Goal: Transaction & Acquisition: Purchase product/service

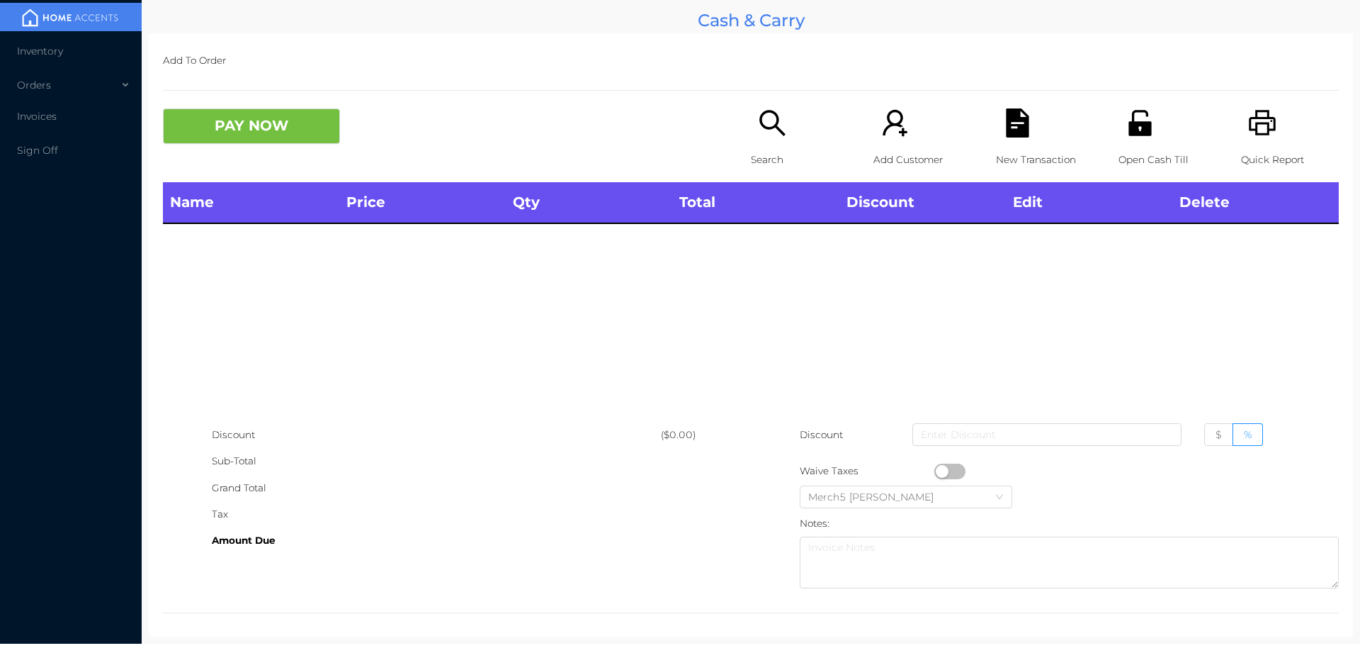
click at [779, 132] on icon "icon: search" at bounding box center [772, 122] width 29 height 29
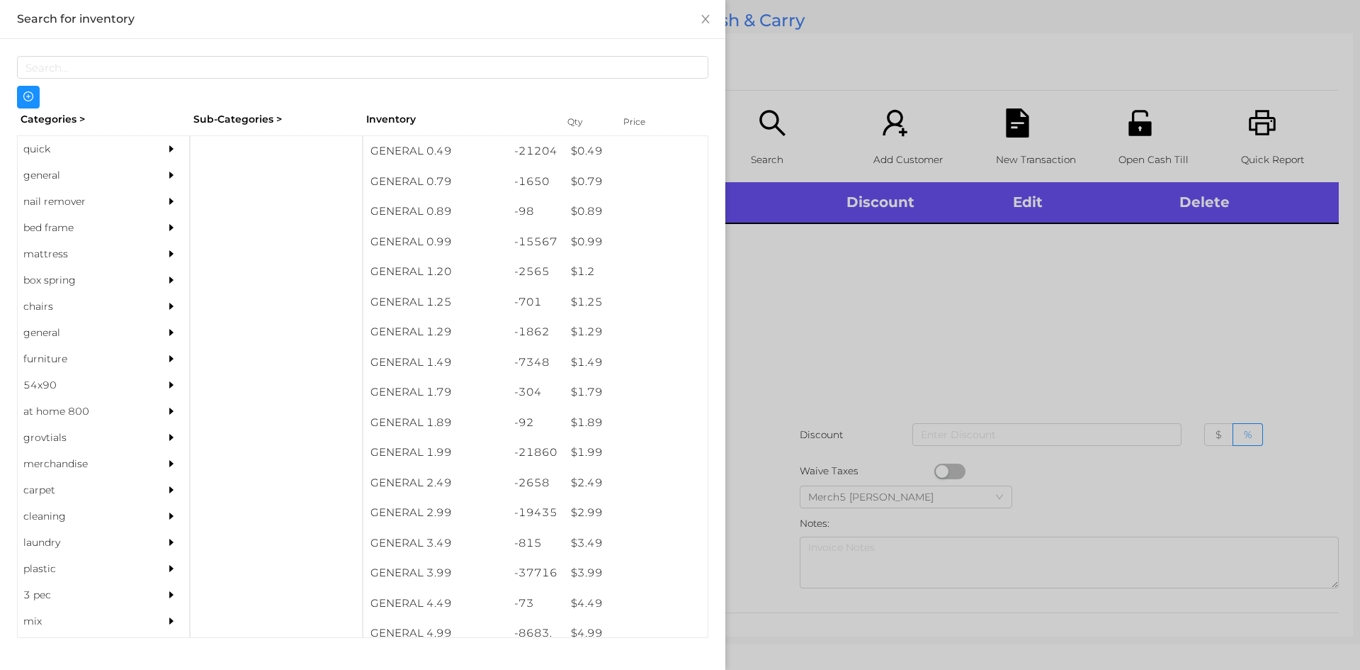
click at [98, 177] on div "general" at bounding box center [82, 175] width 129 height 26
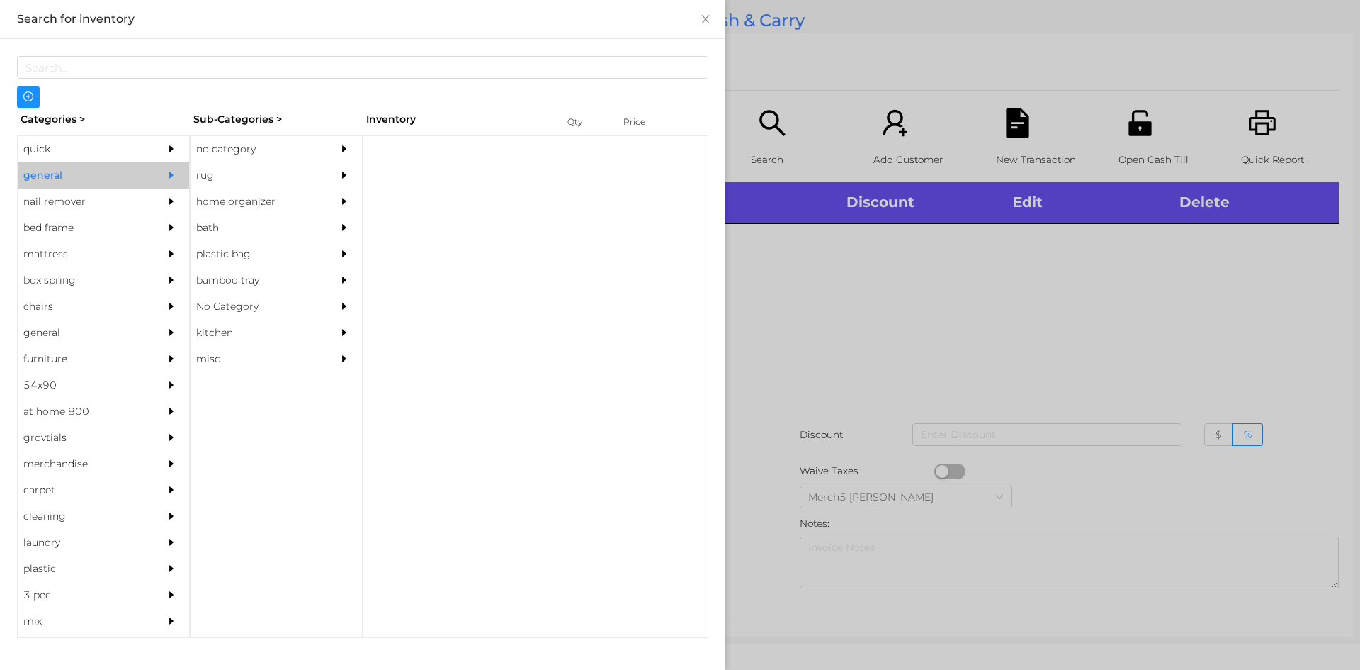
click at [259, 157] on div "no category" at bounding box center [255, 149] width 129 height 26
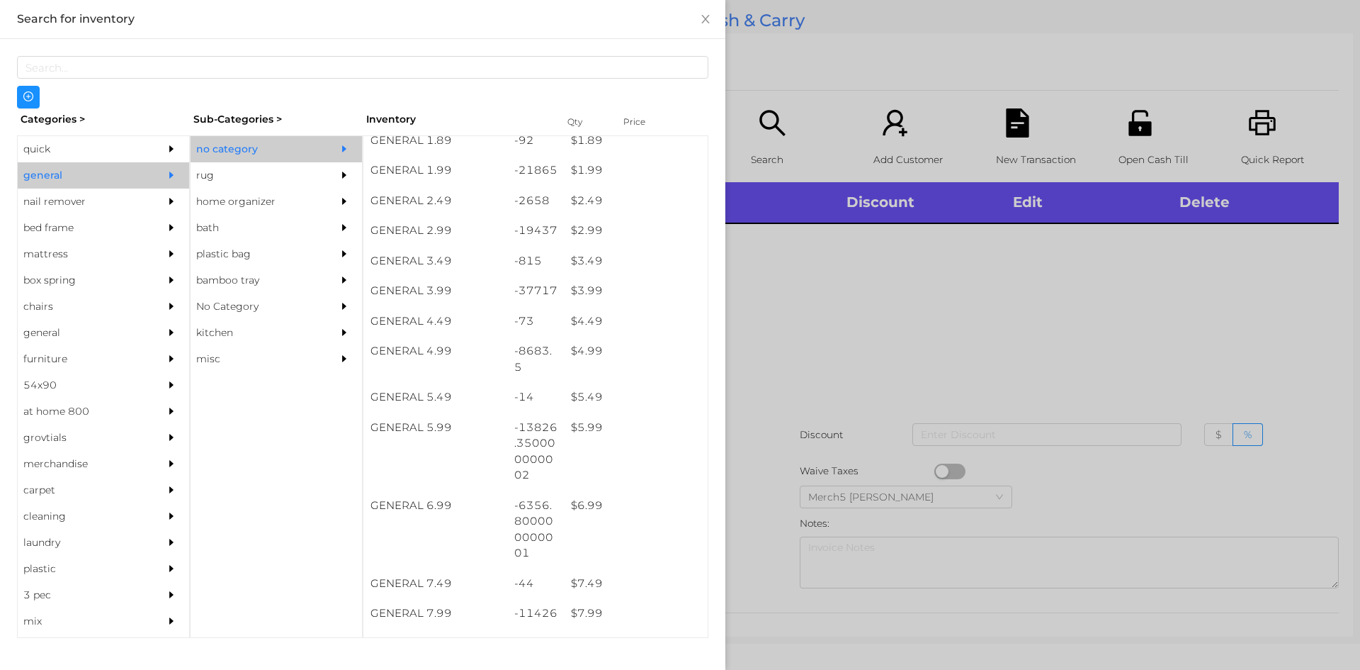
scroll to position [283, 0]
click at [949, 371] on div at bounding box center [680, 335] width 1360 height 670
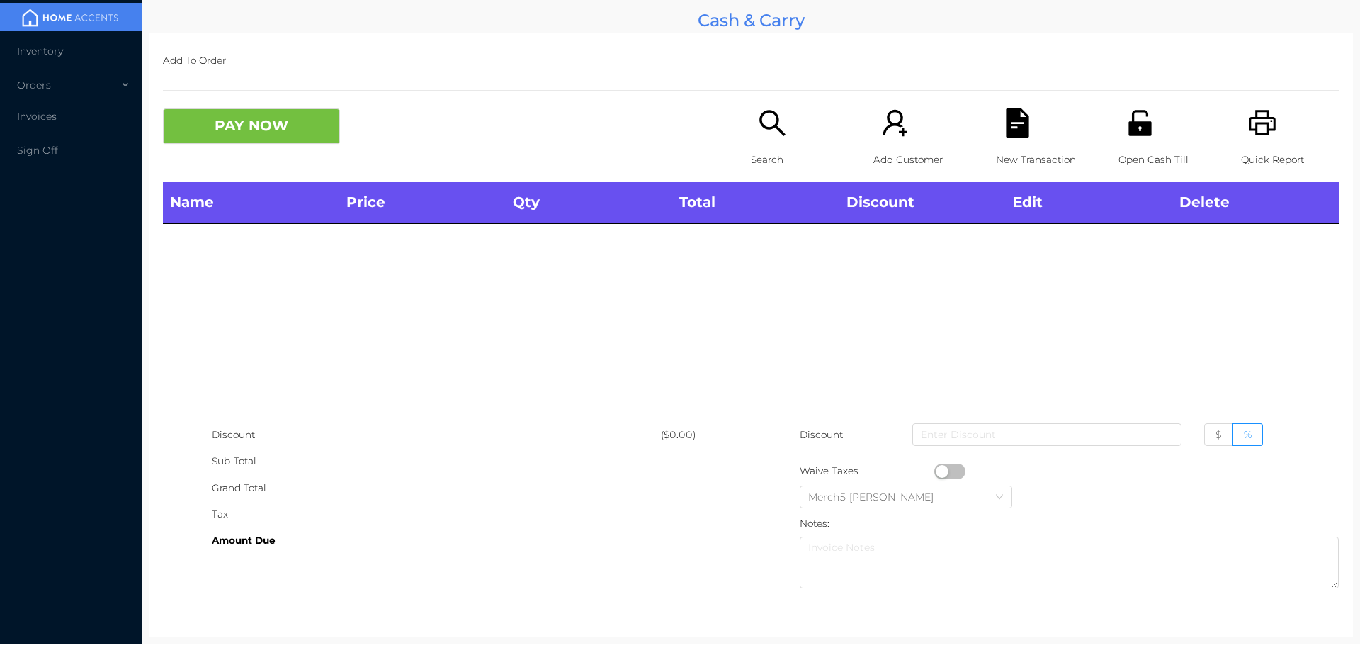
click at [796, 132] on div "Search" at bounding box center [800, 145] width 98 height 74
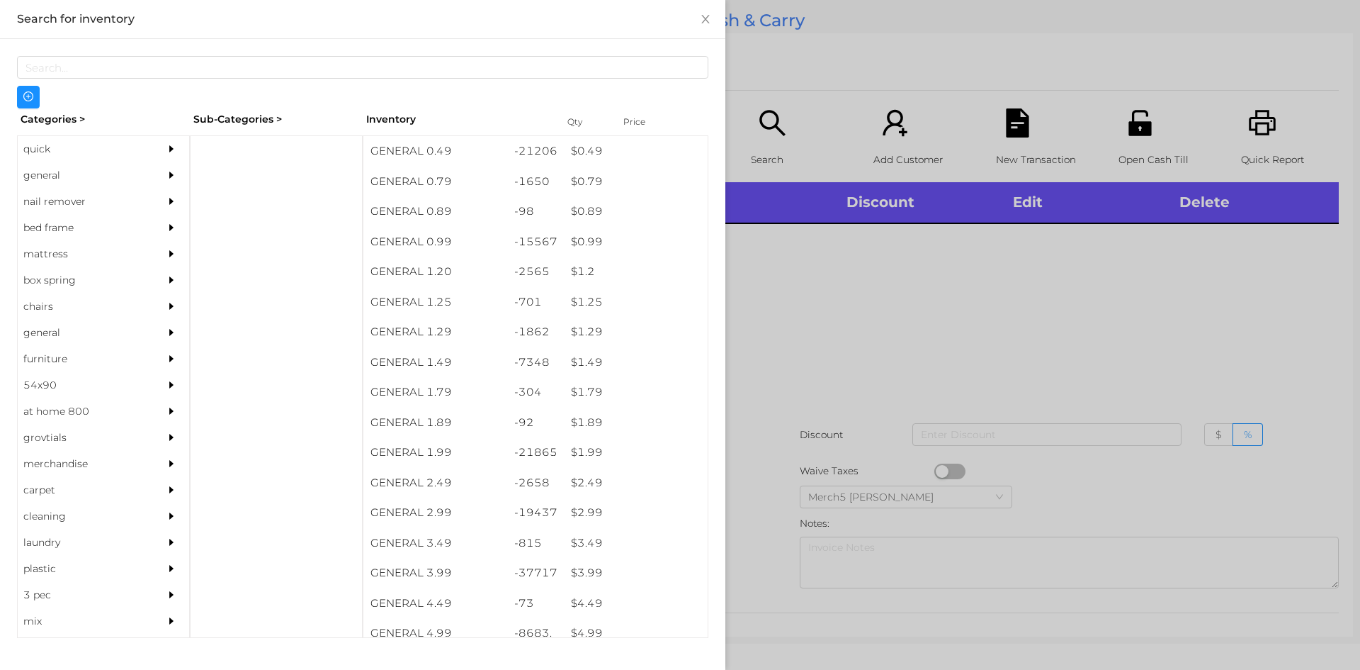
click at [146, 191] on div "nail remover" at bounding box center [103, 201] width 171 height 26
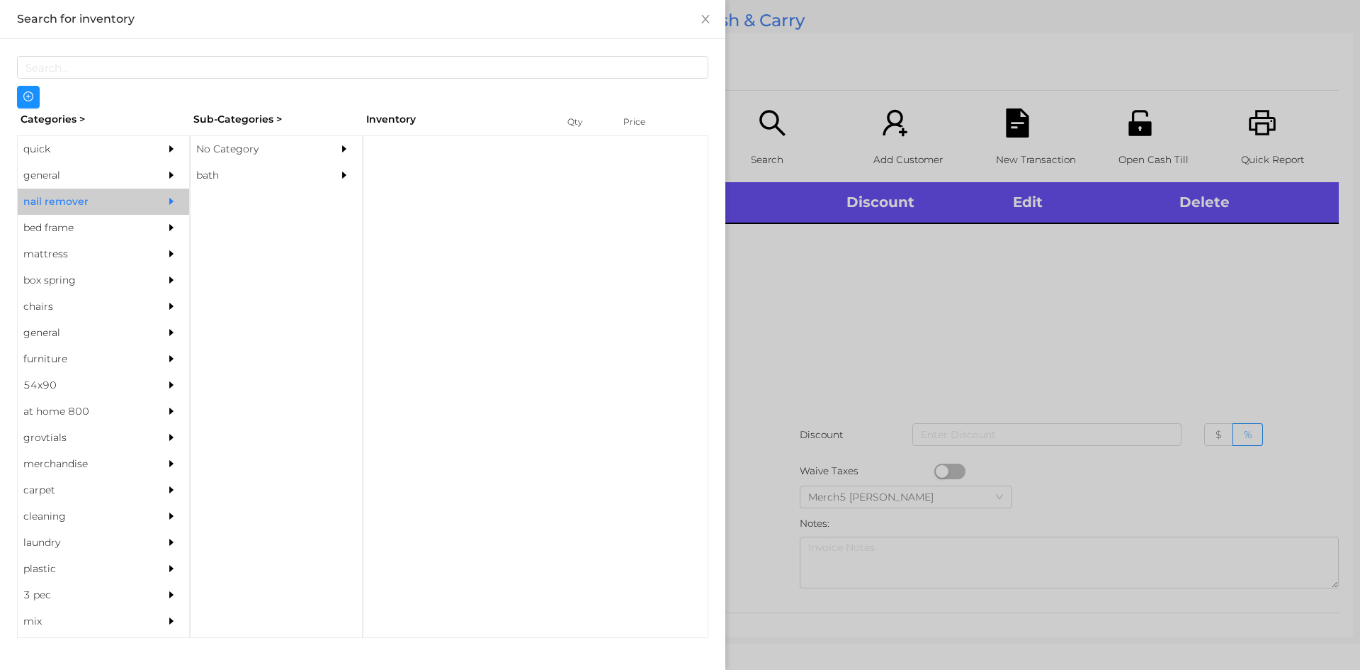
click at [288, 150] on div "No Category" at bounding box center [255, 149] width 129 height 26
click at [161, 186] on div at bounding box center [175, 175] width 28 height 26
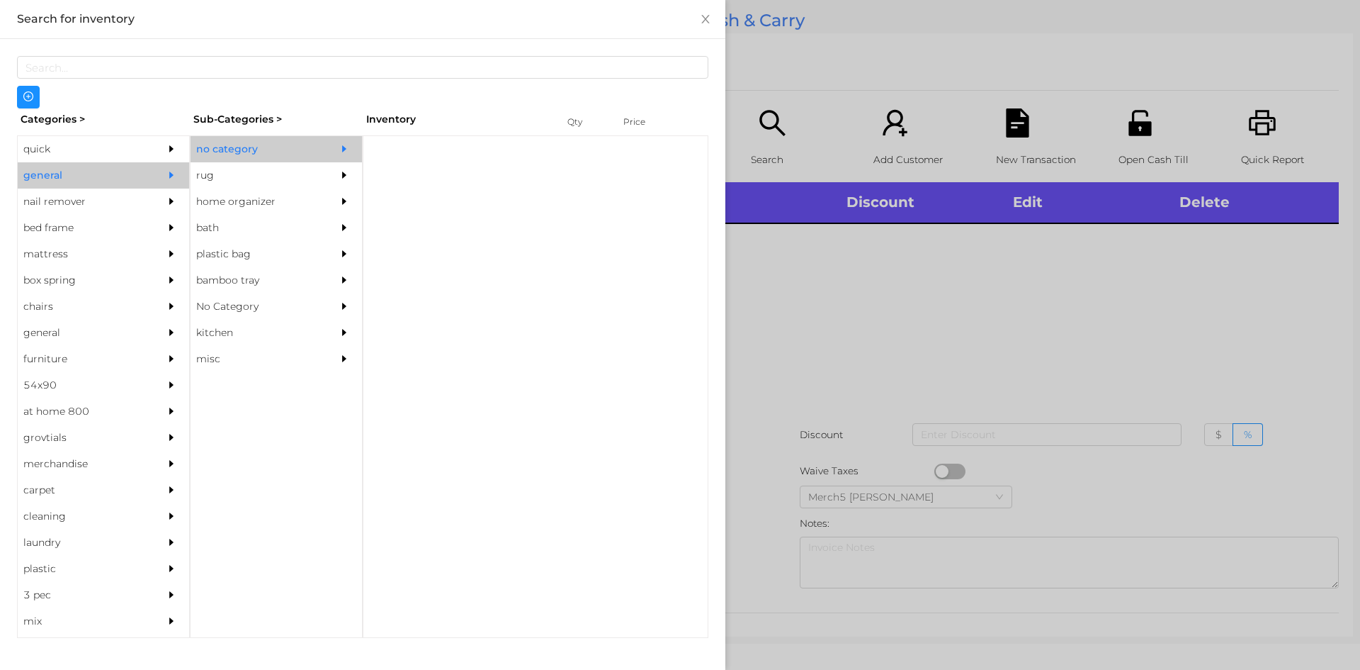
click at [349, 159] on div at bounding box center [348, 149] width 28 height 26
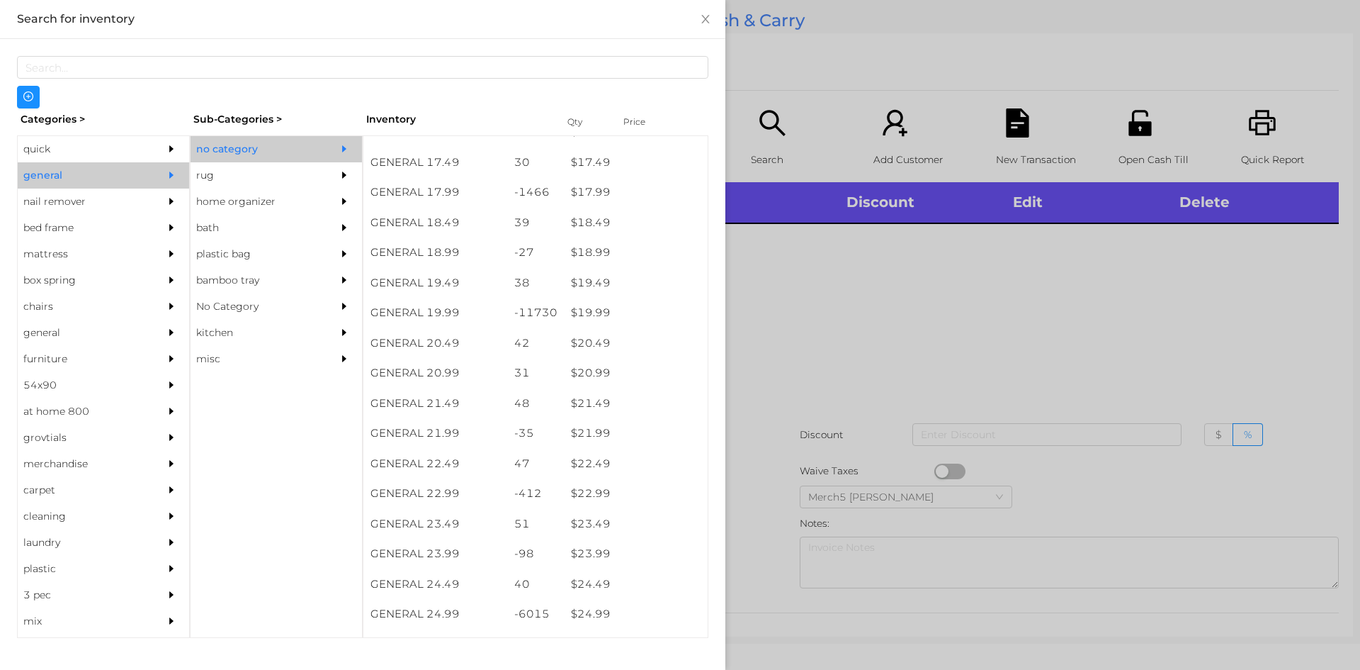
scroll to position [1487, 0]
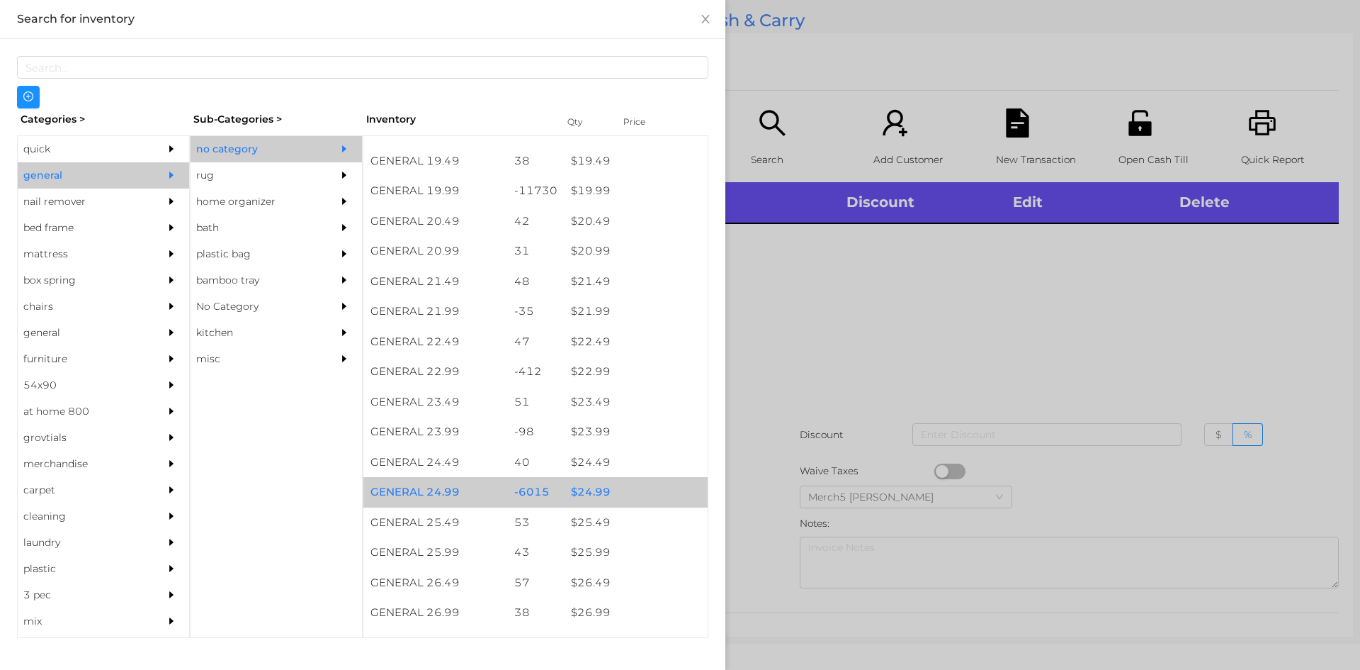
click at [633, 495] on div "$ 24.99" at bounding box center [636, 492] width 144 height 30
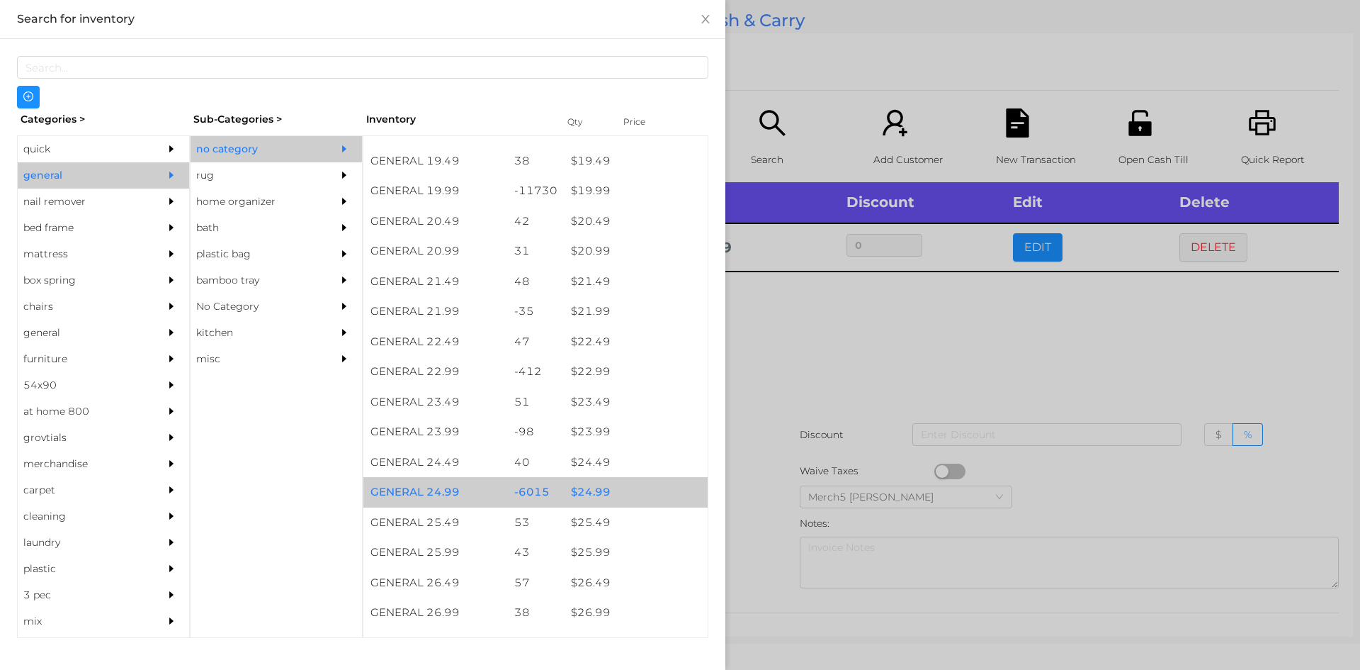
click at [649, 489] on div "$ 24.99" at bounding box center [636, 492] width 144 height 30
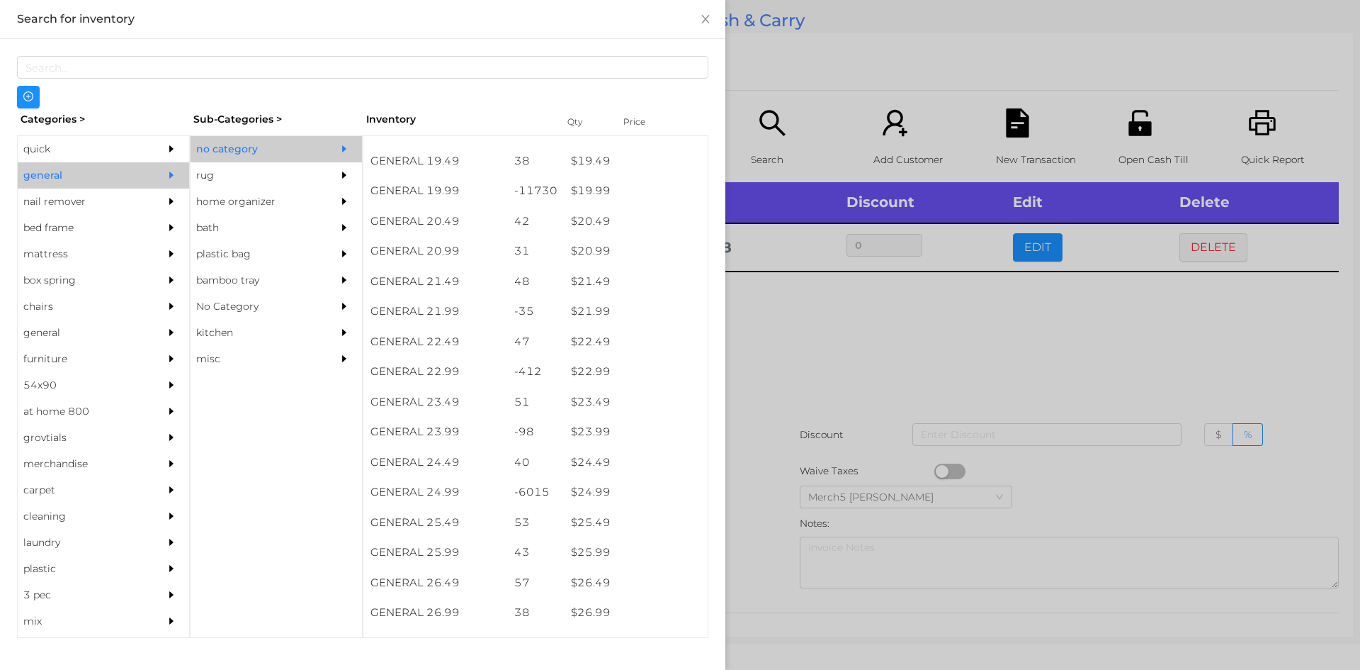
click at [965, 388] on div at bounding box center [680, 335] width 1360 height 670
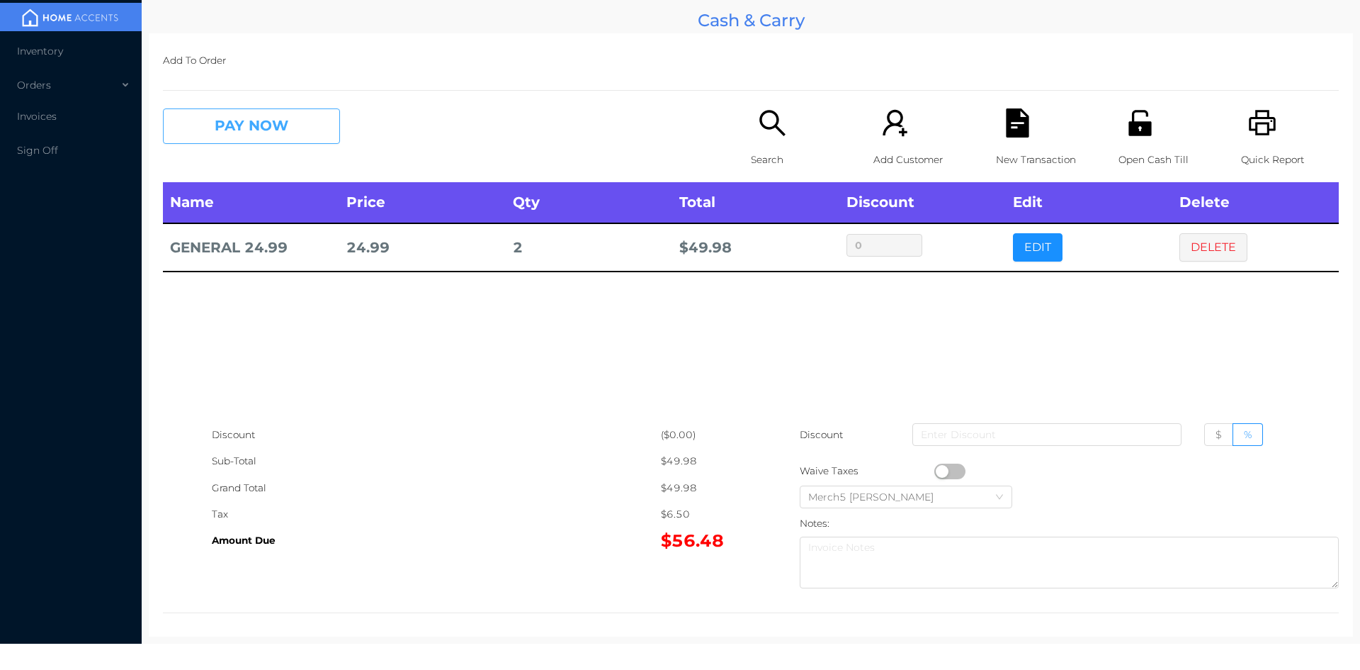
click at [303, 132] on button "PAY NOW" at bounding box center [251, 125] width 177 height 35
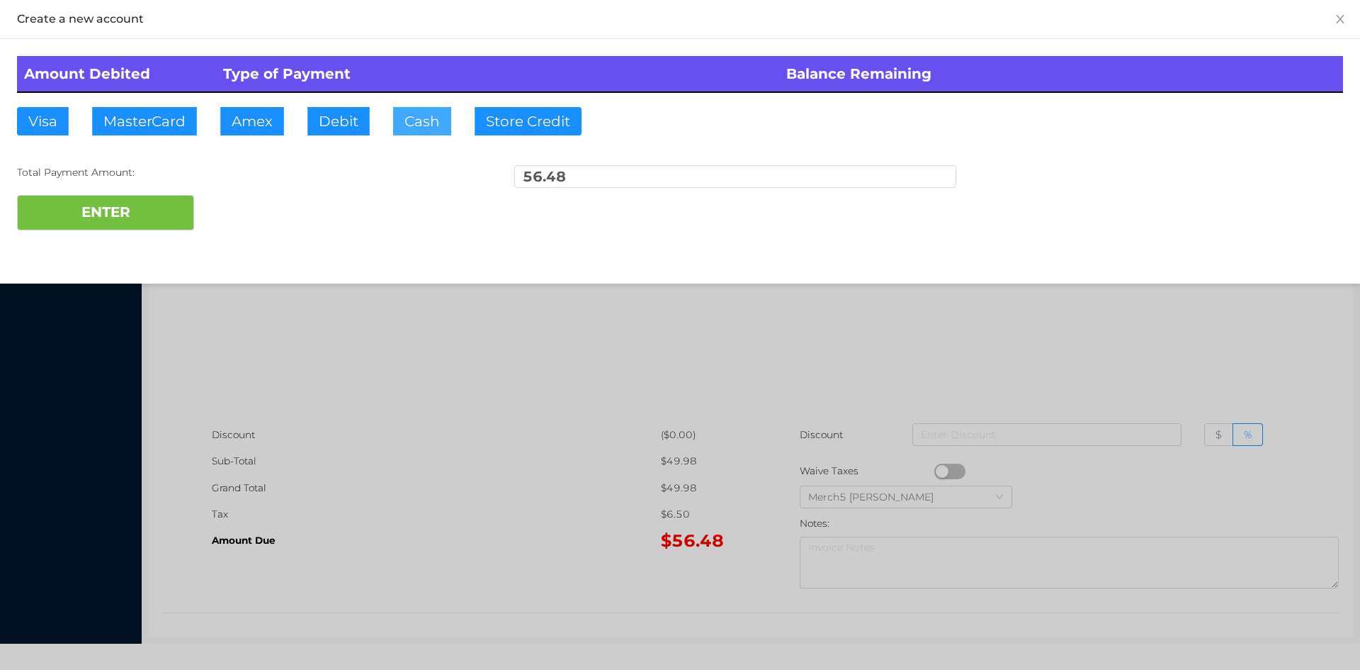
click at [429, 128] on button "Cash" at bounding box center [422, 121] width 58 height 28
type input "60.50"
click at [168, 213] on button "ENTER" at bounding box center [105, 212] width 177 height 35
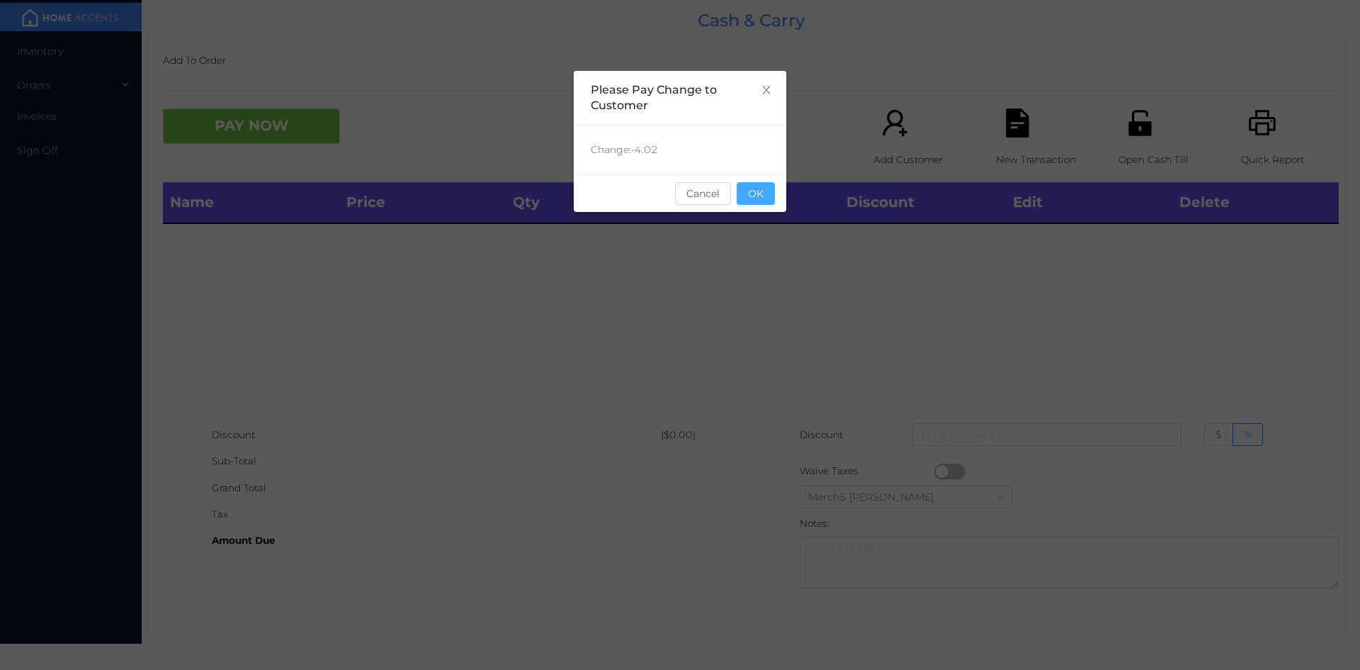
click at [756, 193] on button "OK" at bounding box center [756, 193] width 38 height 23
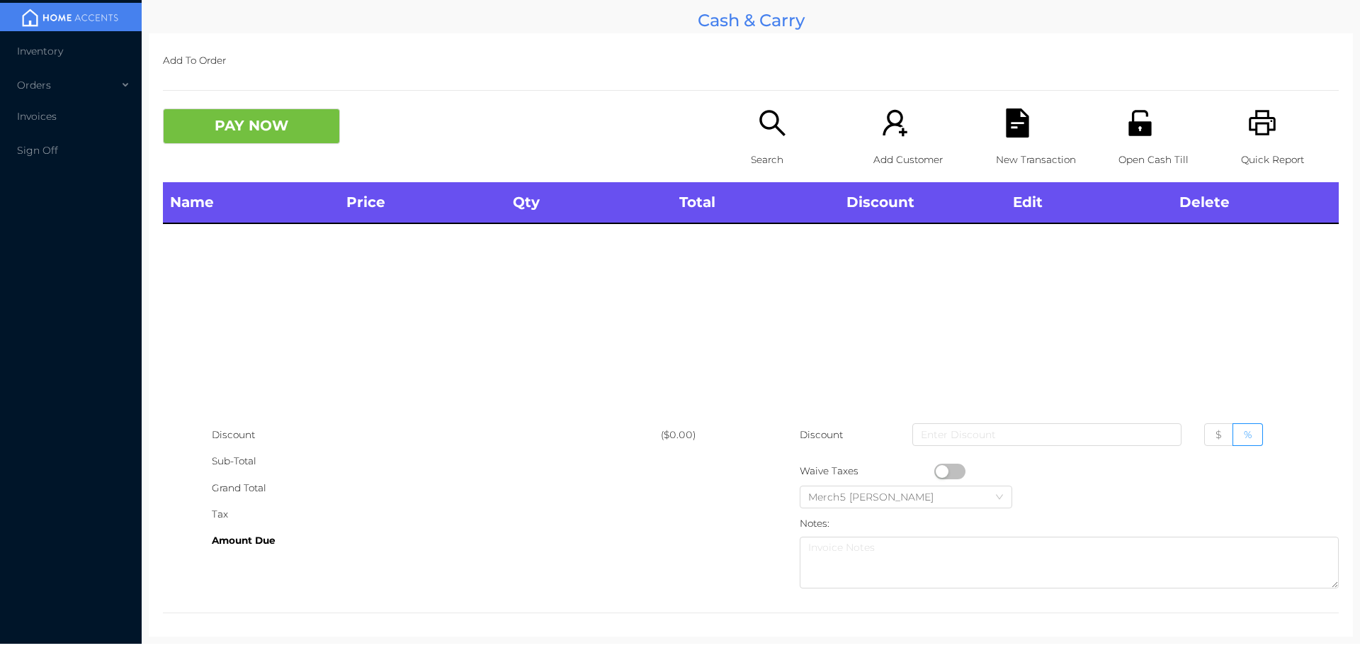
click at [786, 138] on div "Search" at bounding box center [800, 145] width 98 height 74
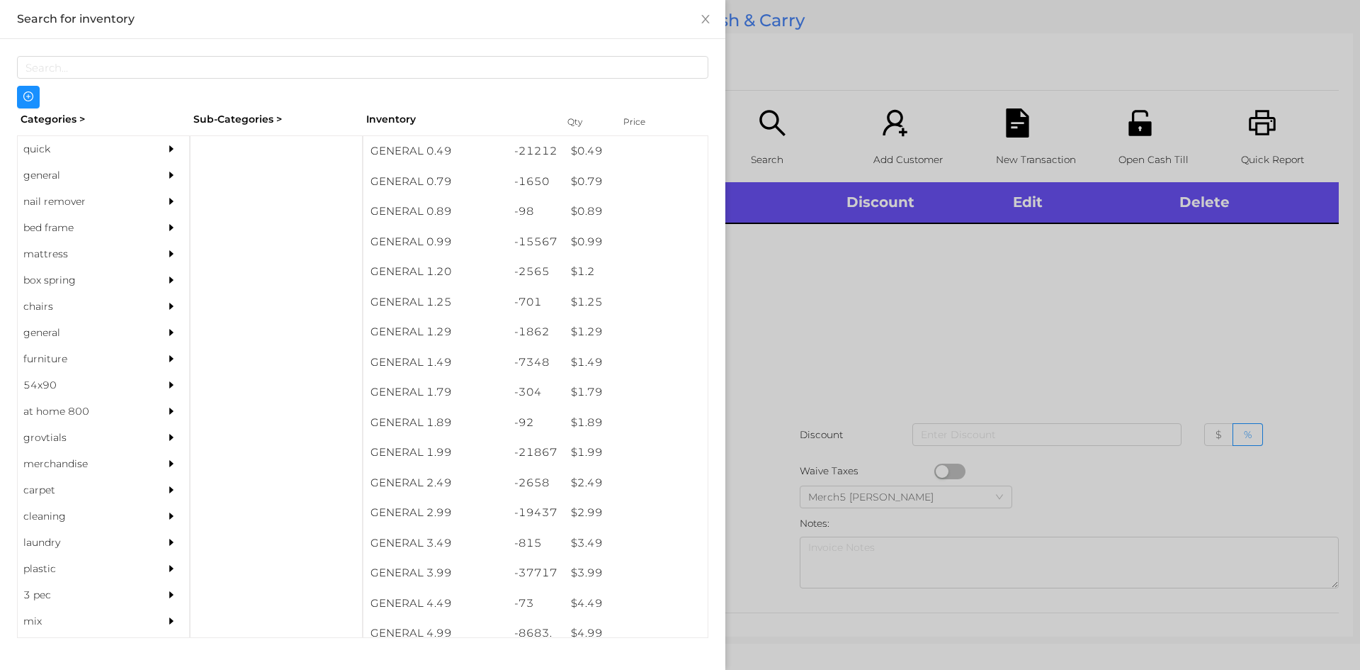
click at [115, 168] on div "general" at bounding box center [82, 175] width 129 height 26
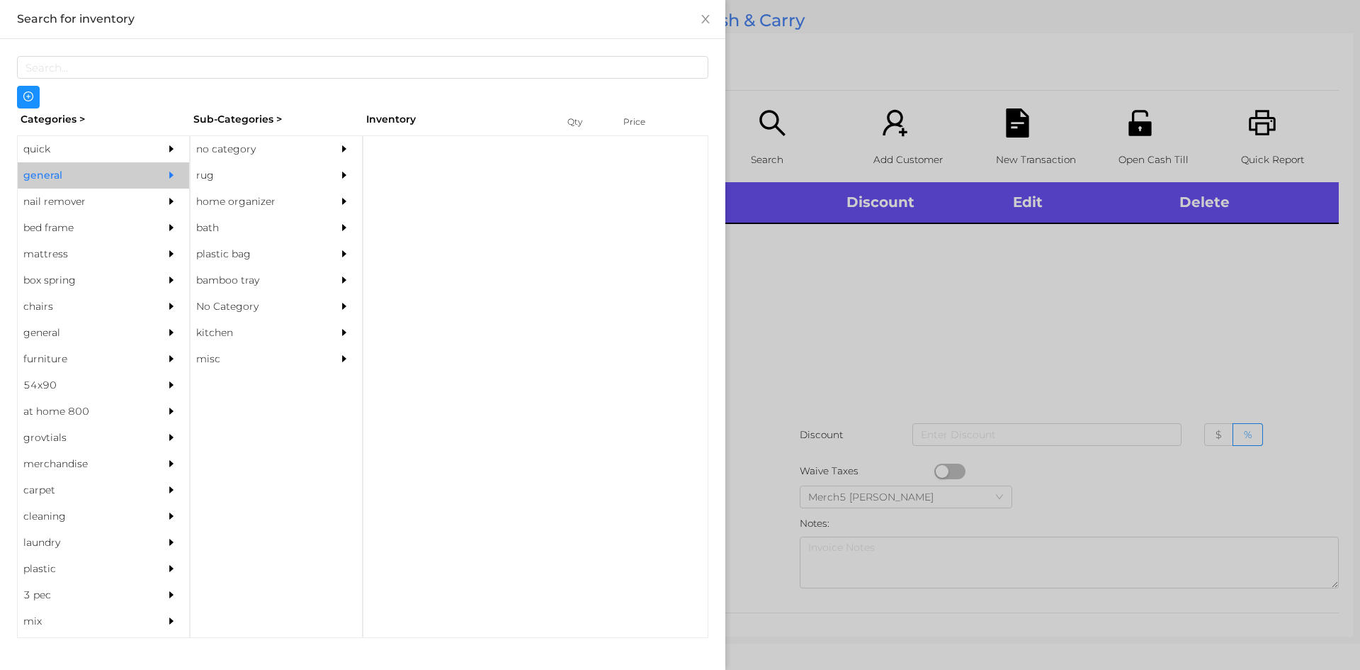
click at [242, 150] on div "no category" at bounding box center [255, 149] width 129 height 26
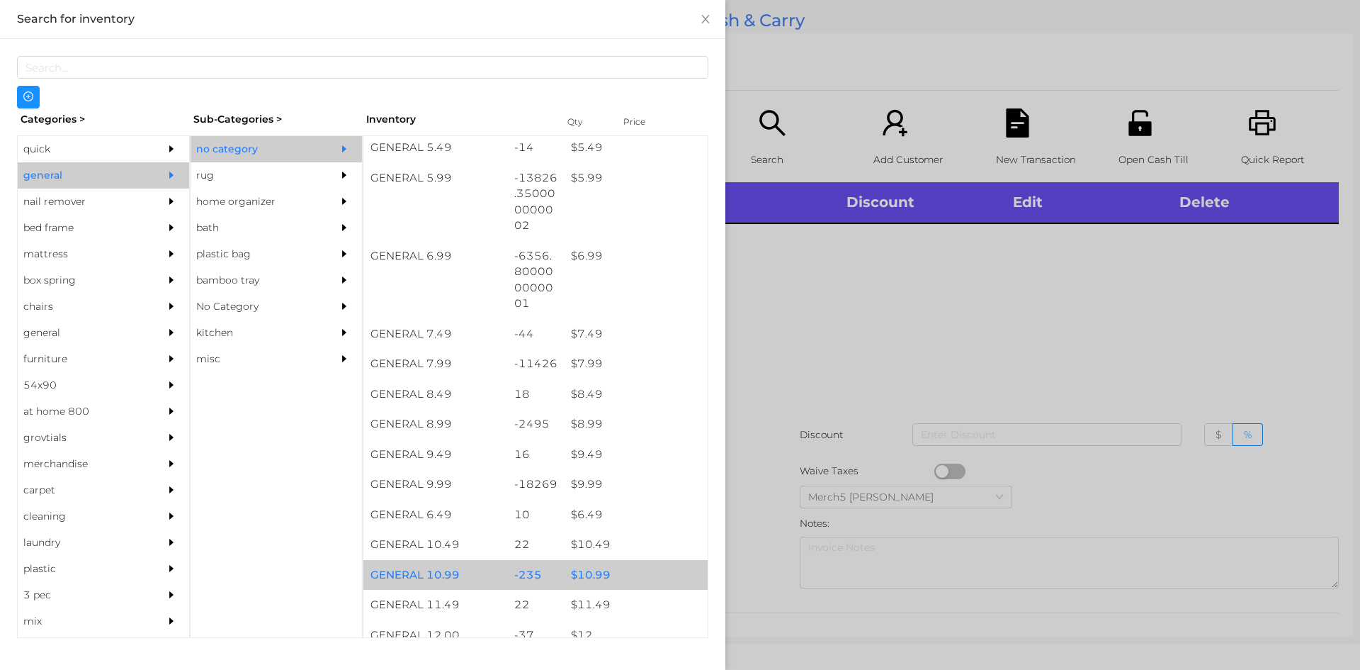
scroll to position [638, 0]
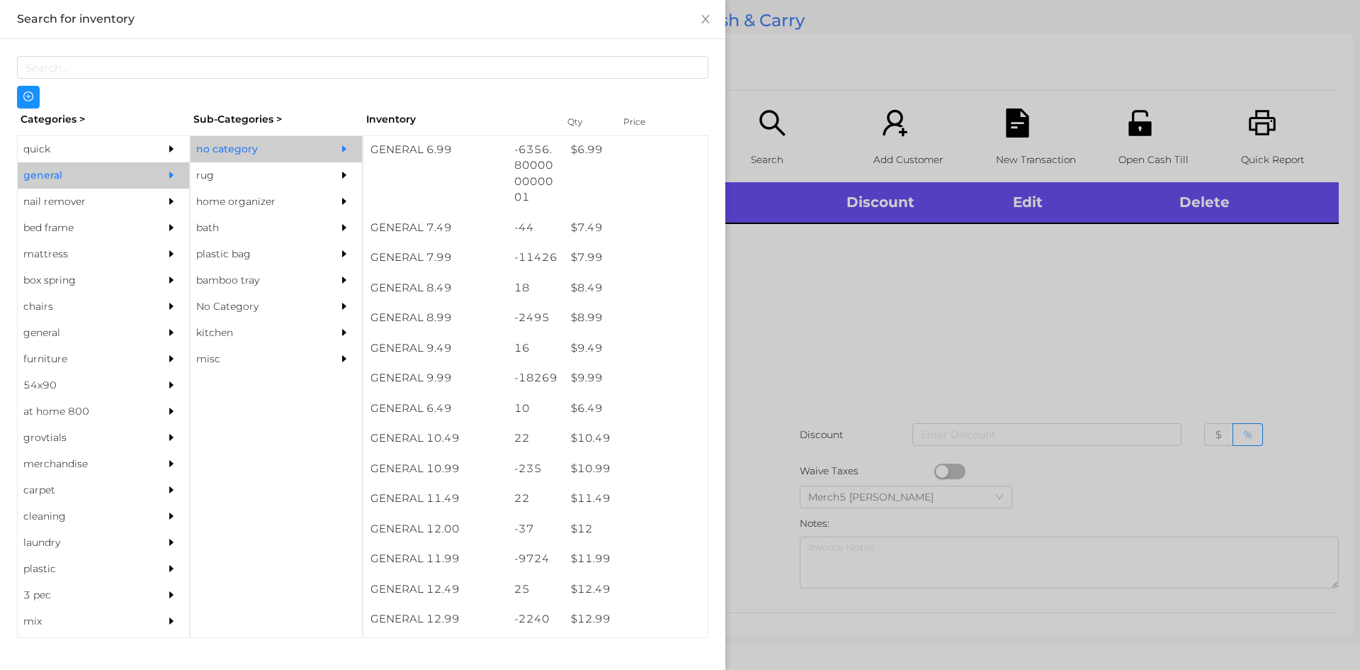
click at [856, 305] on div at bounding box center [680, 335] width 1360 height 670
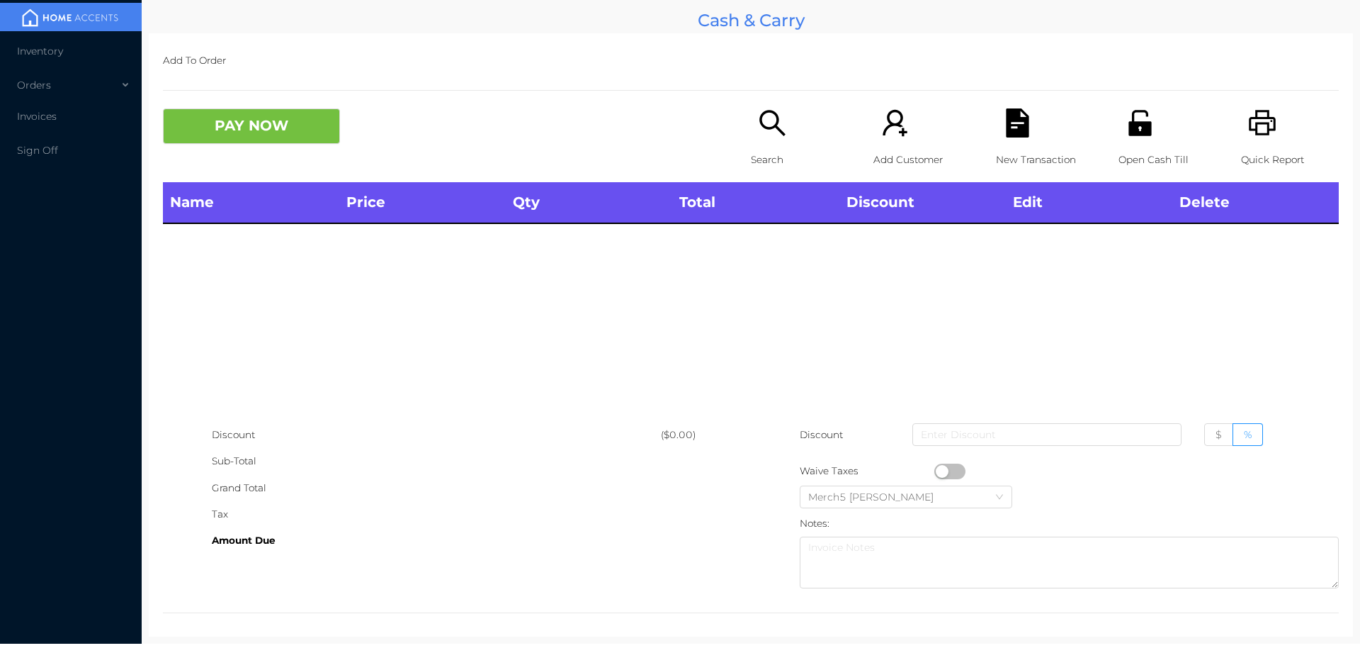
click at [742, 129] on div "PAY NOW" at bounding box center [457, 125] width 588 height 35
click at [769, 135] on icon "icon: search" at bounding box center [772, 122] width 29 height 29
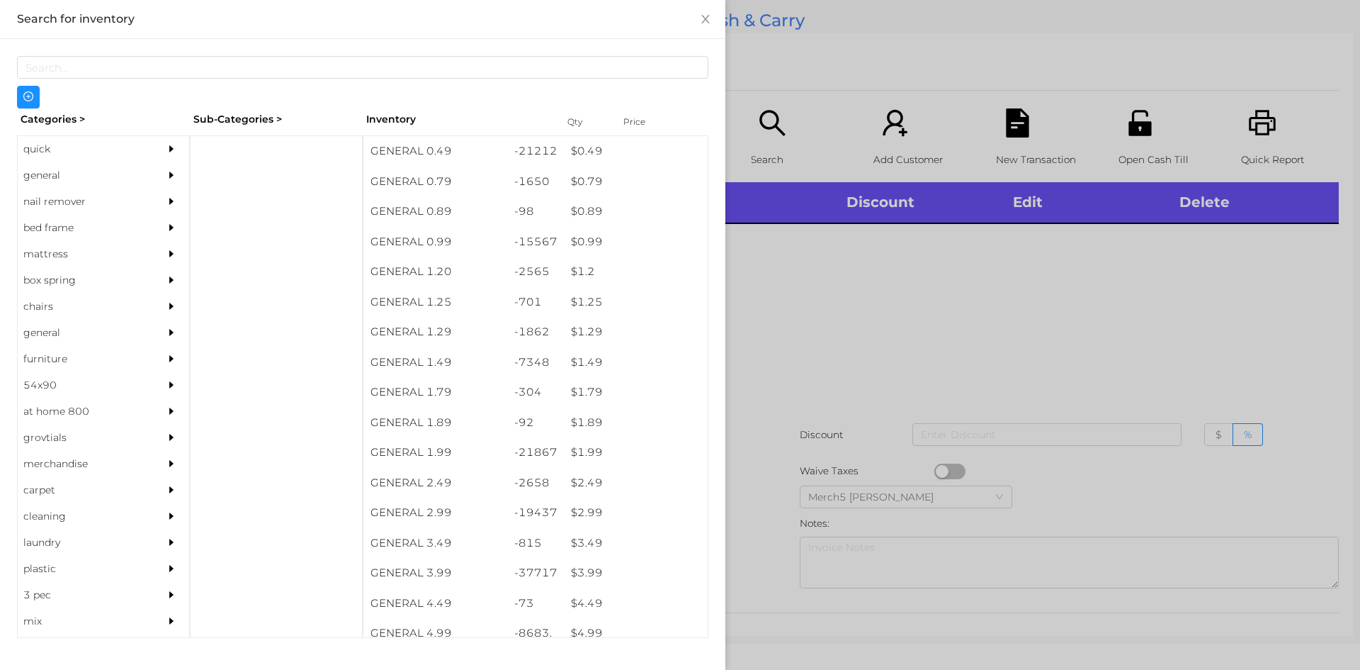
click at [918, 262] on div at bounding box center [680, 335] width 1360 height 670
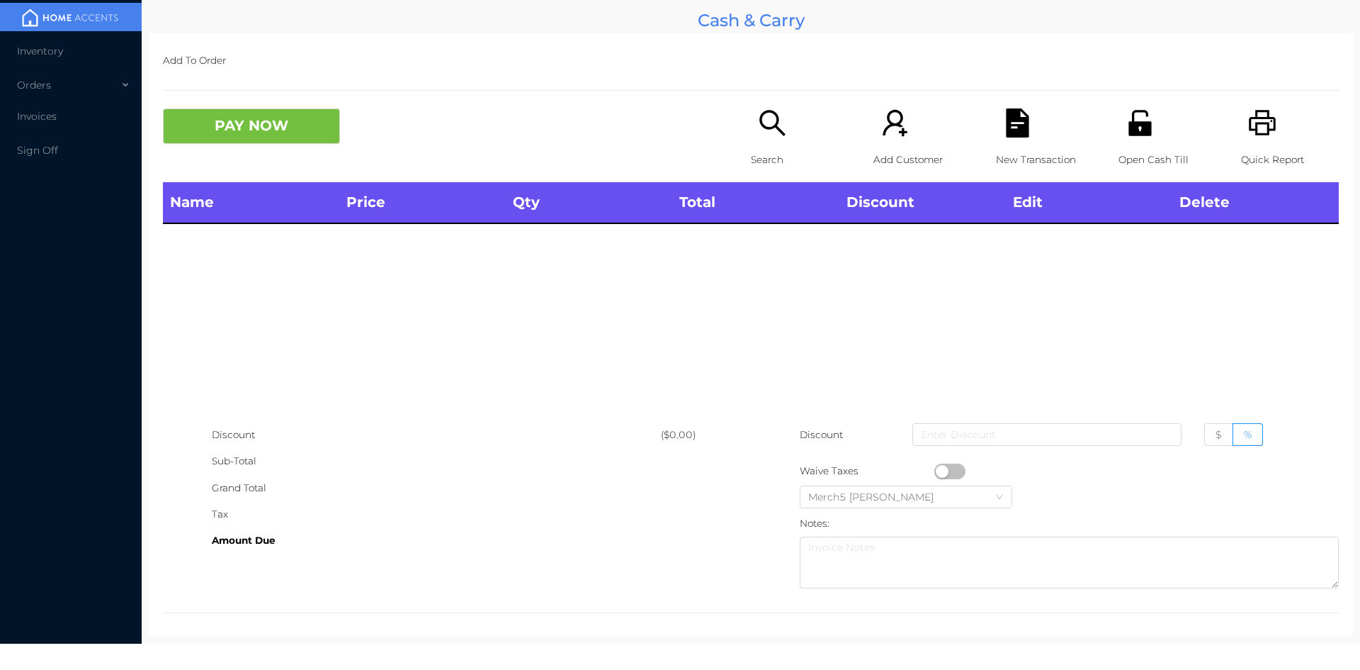
click at [775, 153] on p "Search" at bounding box center [800, 160] width 98 height 26
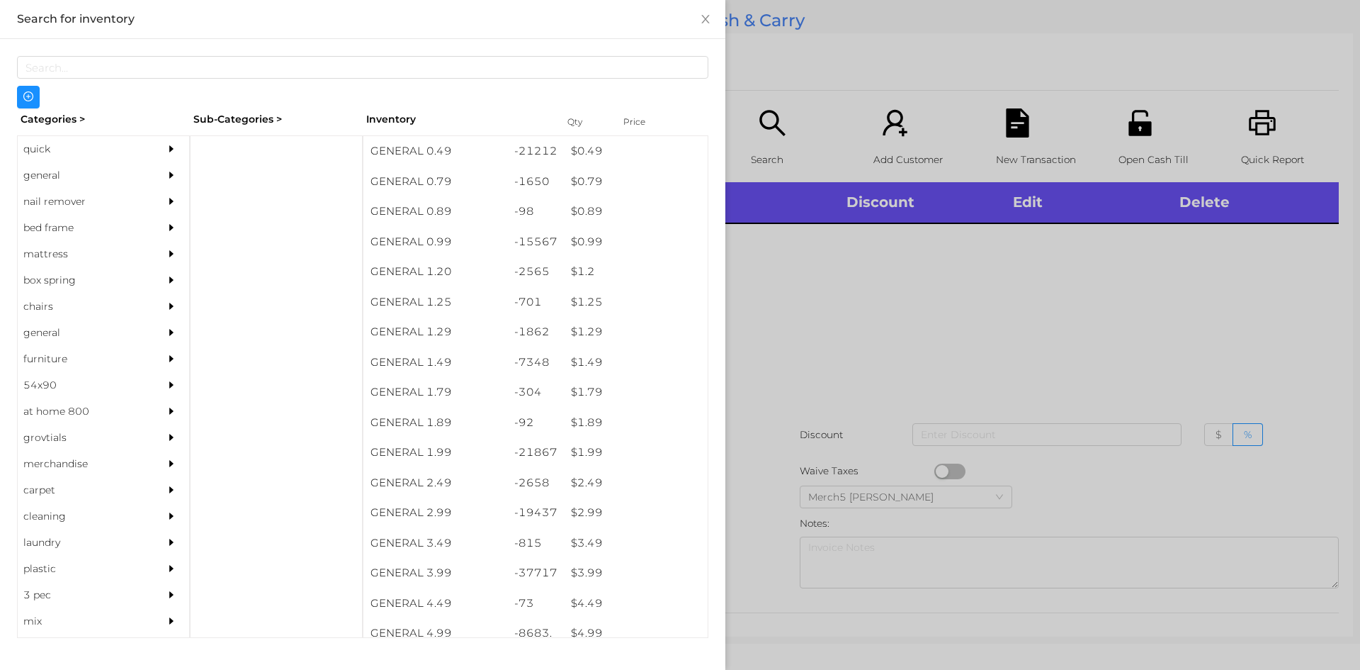
click at [138, 176] on div "general" at bounding box center [82, 175] width 129 height 26
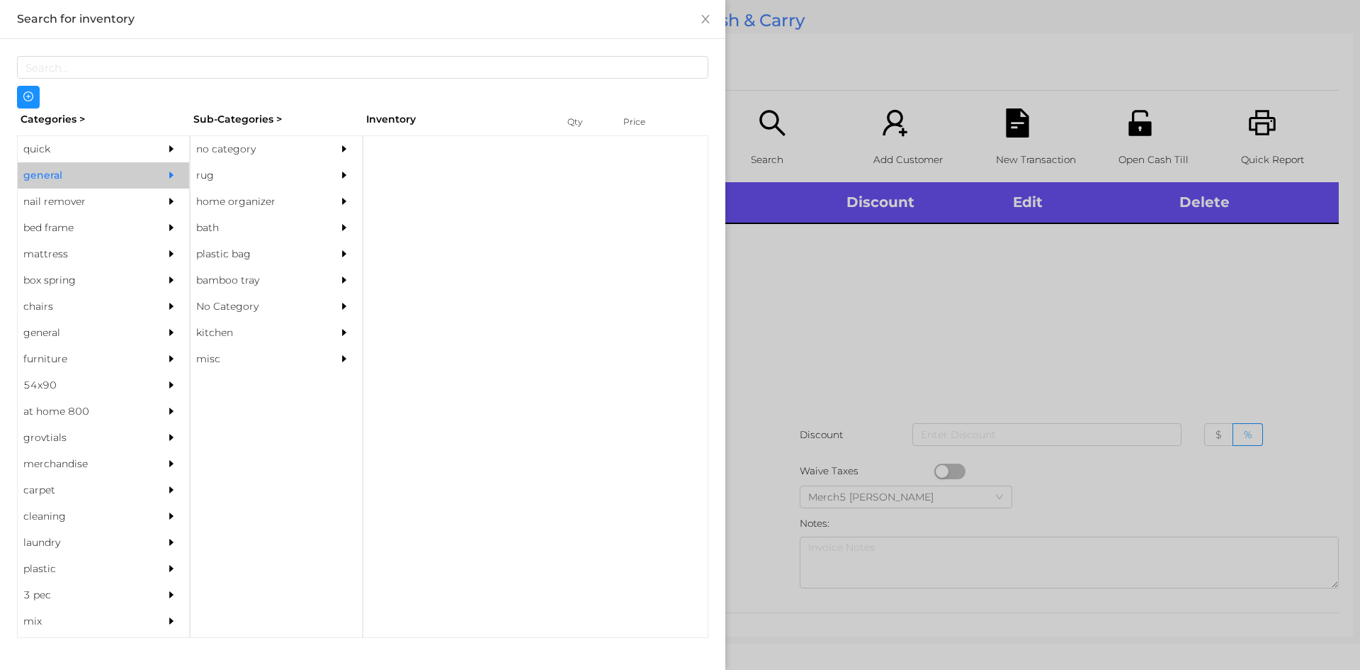
click at [293, 147] on div "no category" at bounding box center [255, 149] width 129 height 26
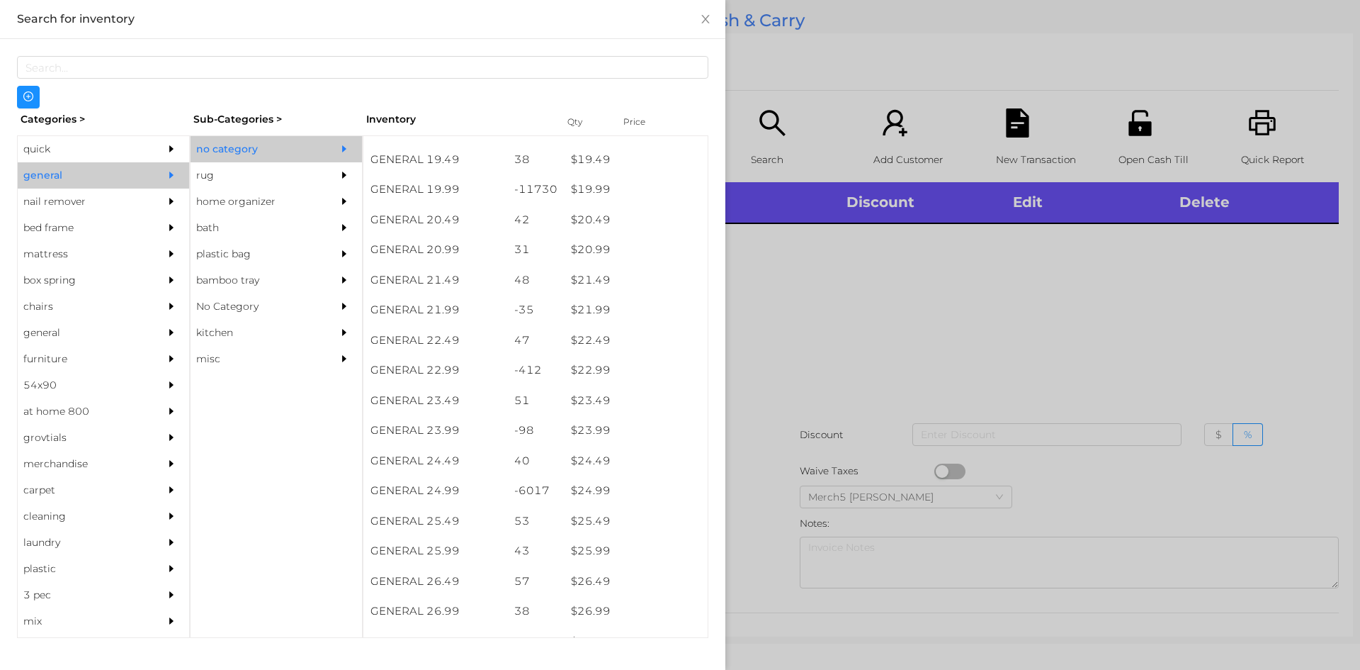
scroll to position [1486, 0]
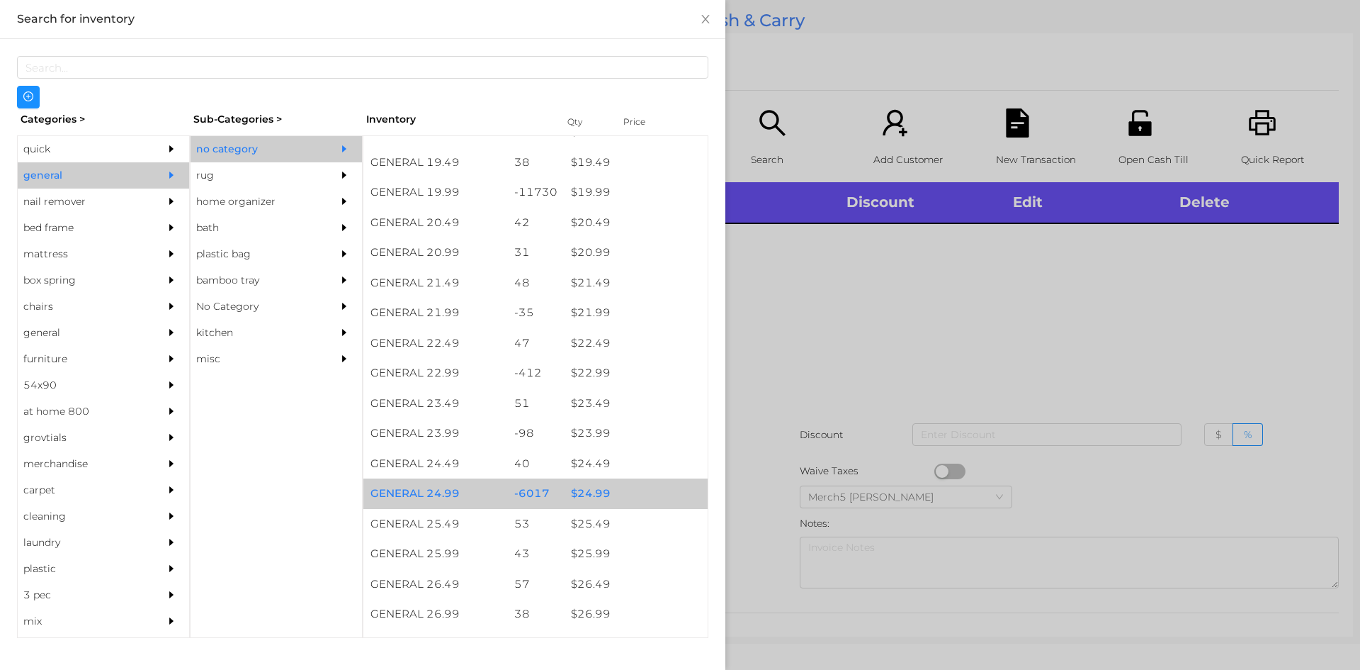
click at [639, 491] on div "$ 24.99" at bounding box center [636, 493] width 144 height 30
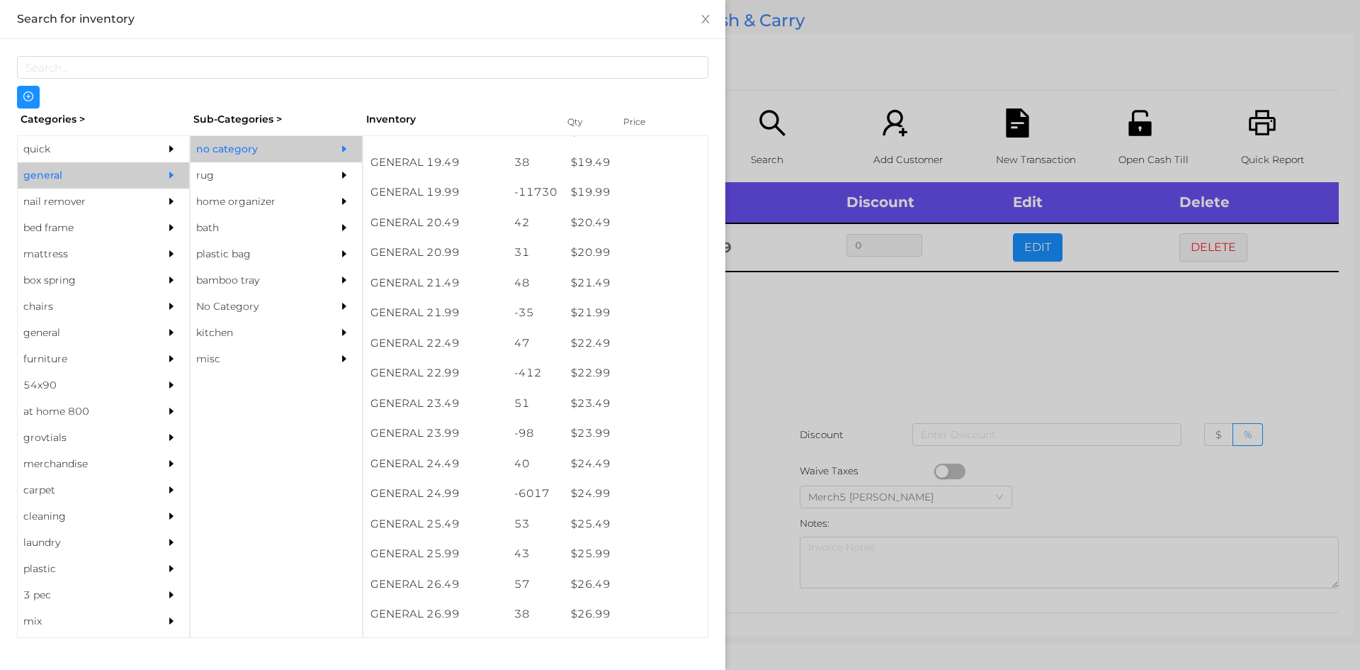
click at [900, 376] on div at bounding box center [680, 335] width 1360 height 670
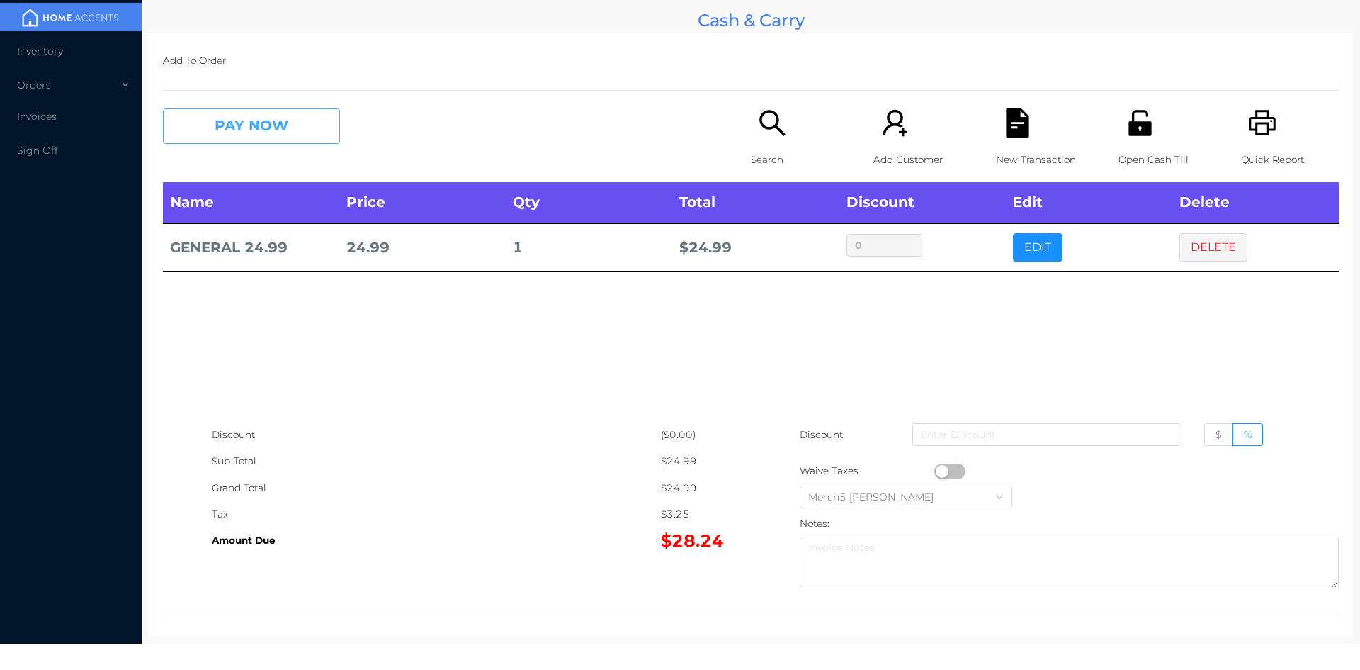
click at [307, 135] on button "PAY NOW" at bounding box center [251, 125] width 177 height 35
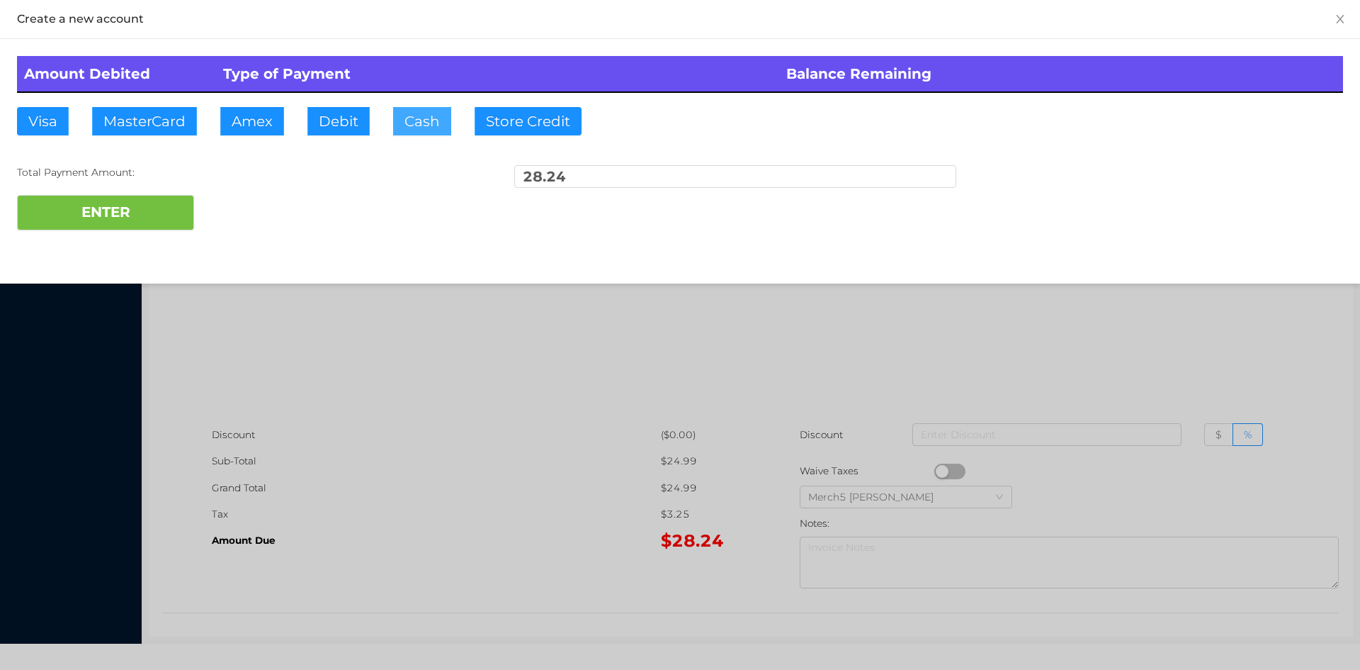
click at [427, 118] on button "Cash" at bounding box center [422, 121] width 58 height 28
type input "100"
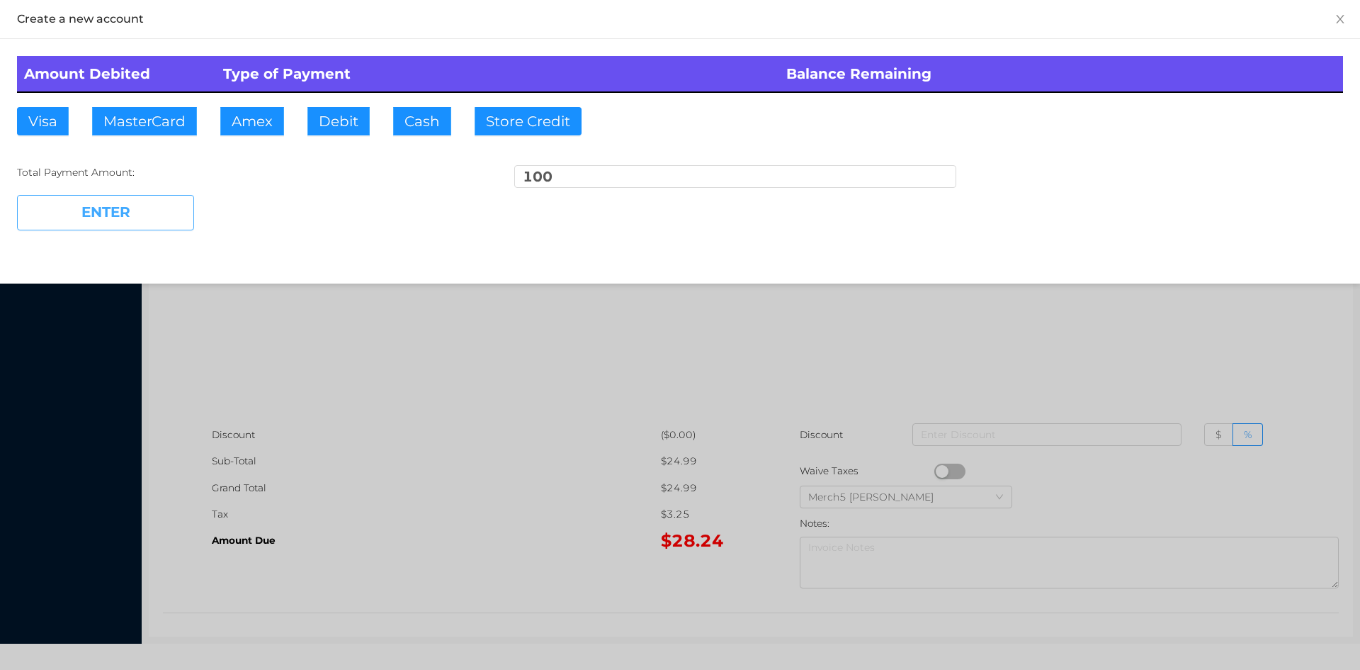
click at [166, 211] on button "ENTER" at bounding box center [105, 212] width 177 height 35
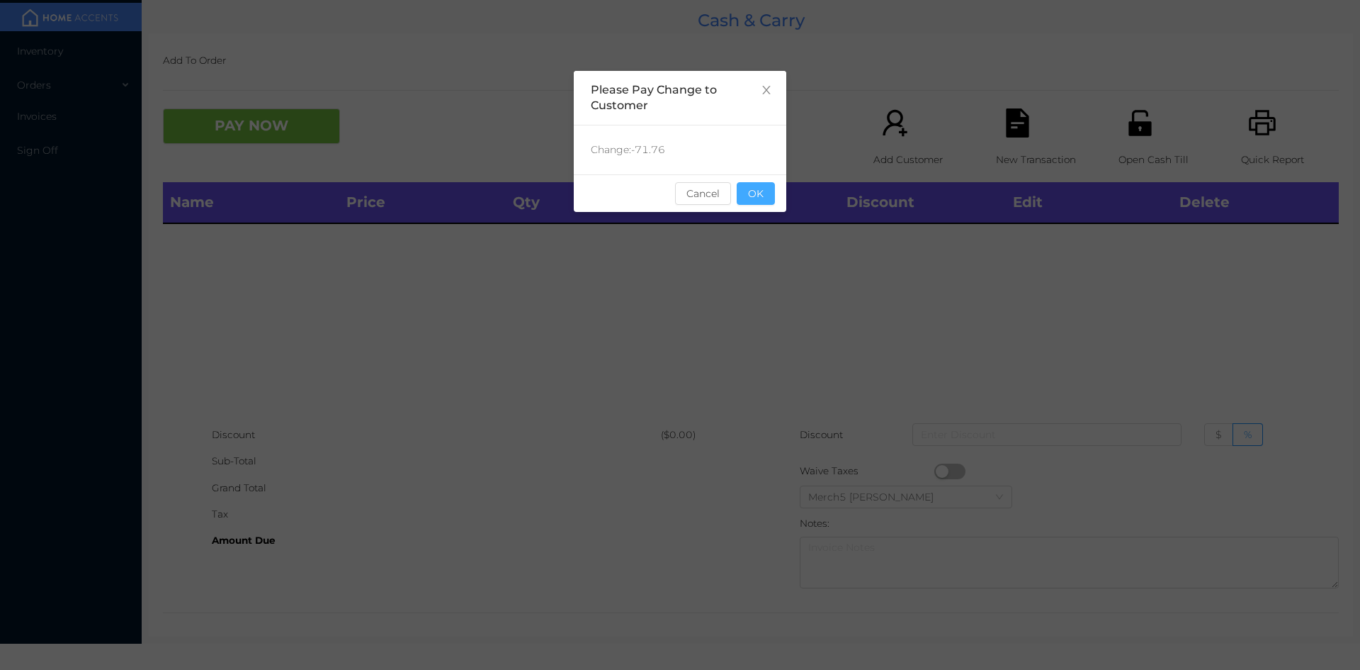
click at [767, 195] on button "OK" at bounding box center [756, 193] width 38 height 23
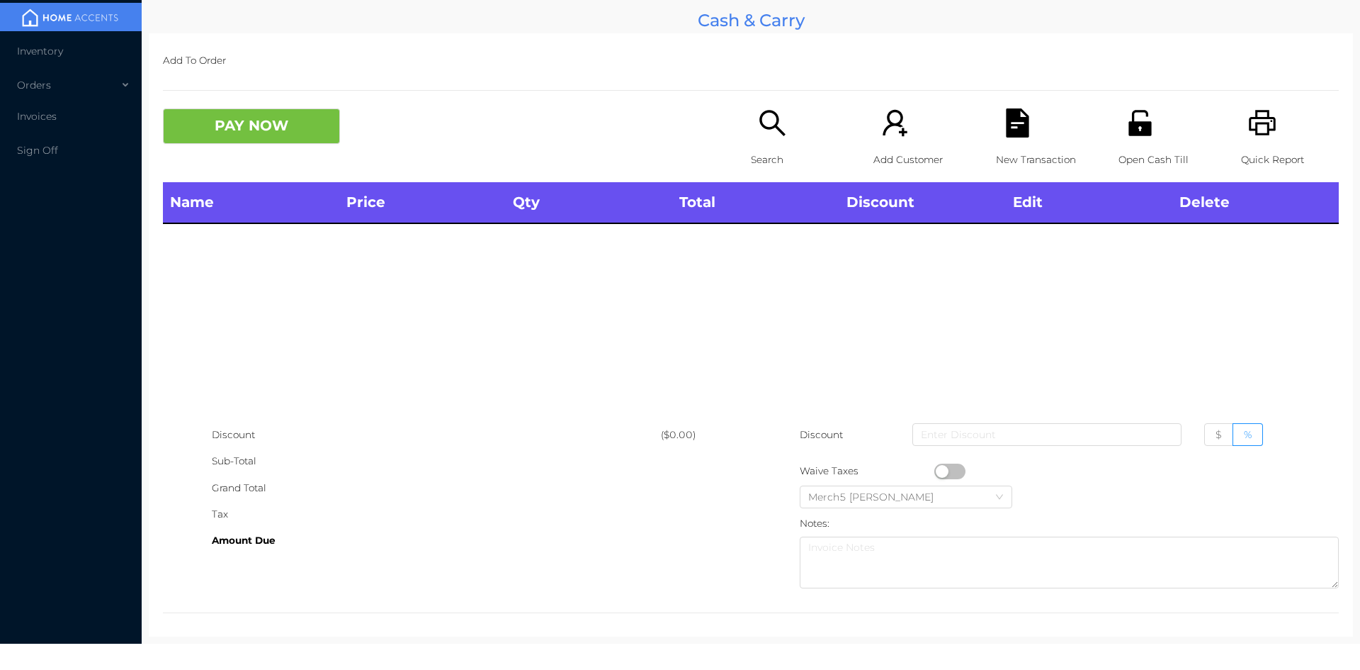
click at [1251, 137] on icon "icon: printer" at bounding box center [1262, 122] width 29 height 29
click at [758, 132] on icon "icon: search" at bounding box center [772, 122] width 29 height 29
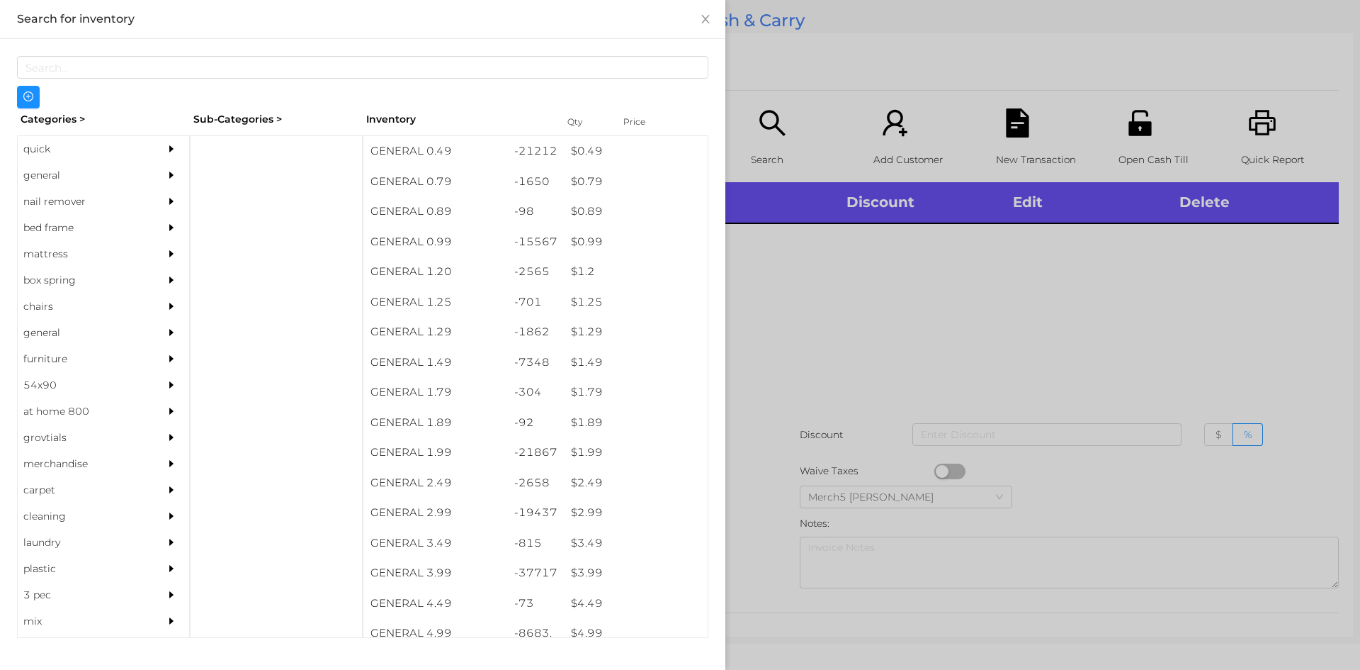
click at [107, 170] on div "general" at bounding box center [82, 175] width 129 height 26
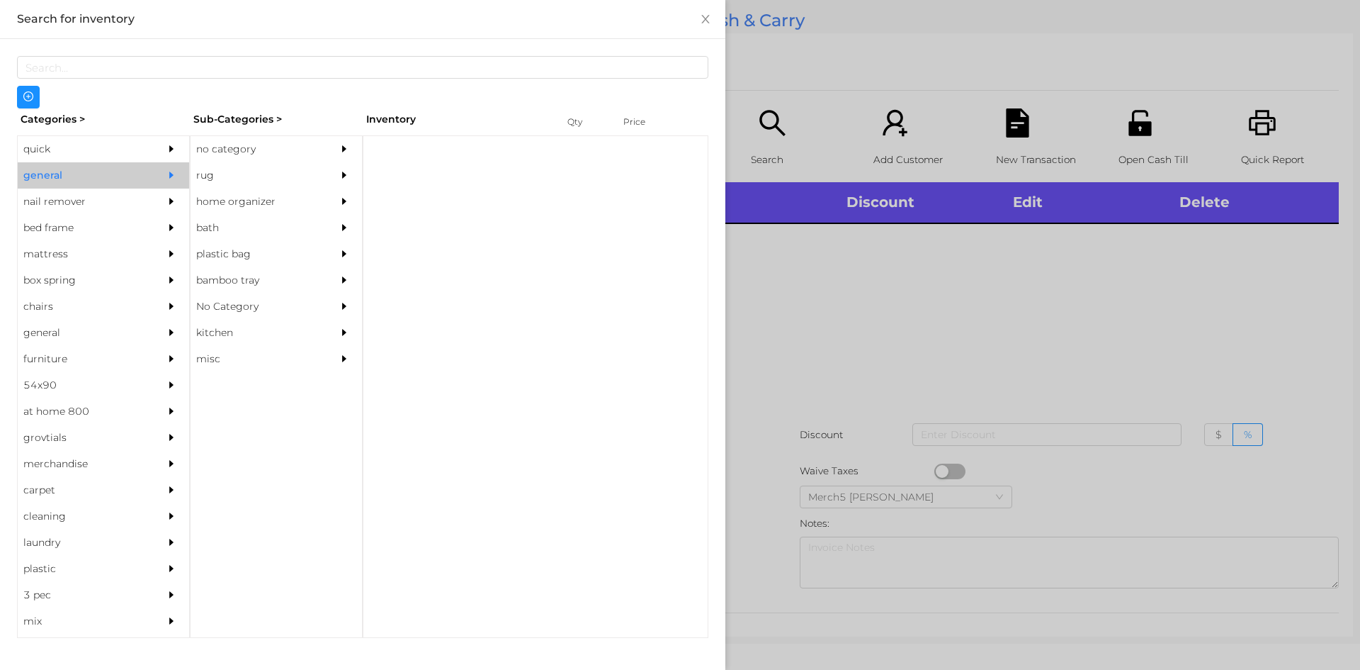
click at [234, 155] on div "no category" at bounding box center [255, 149] width 129 height 26
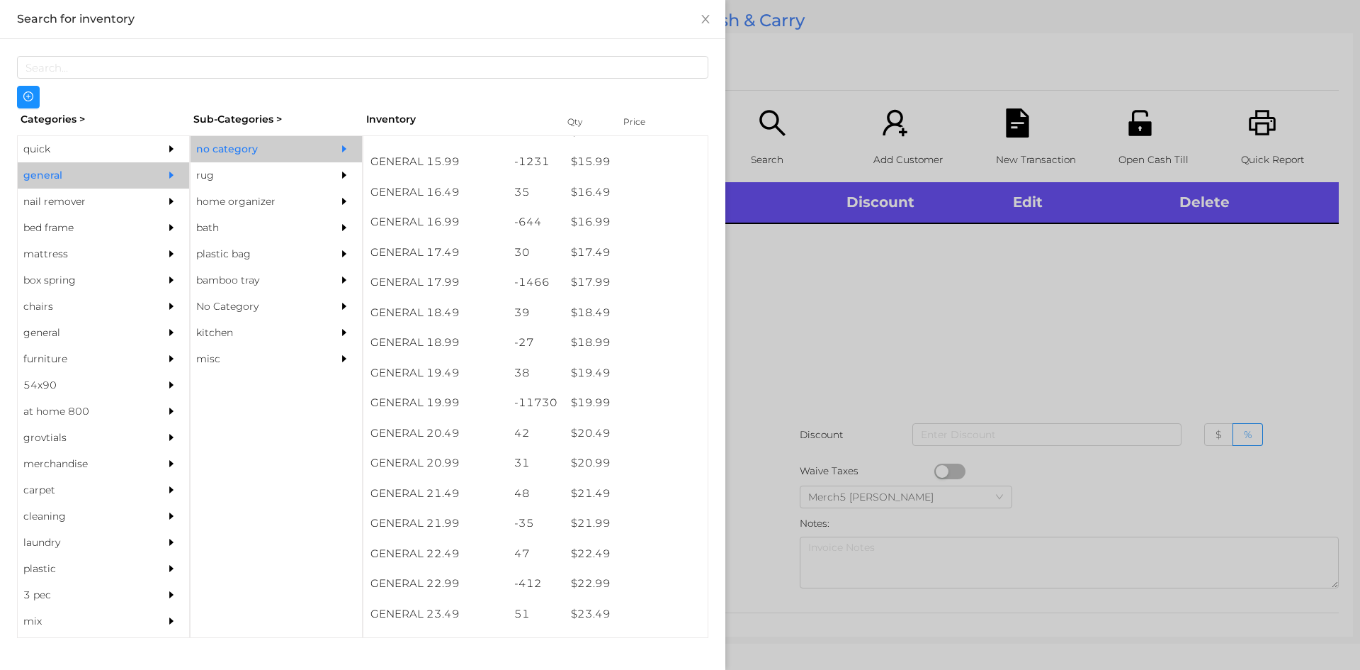
scroll to position [1629, 0]
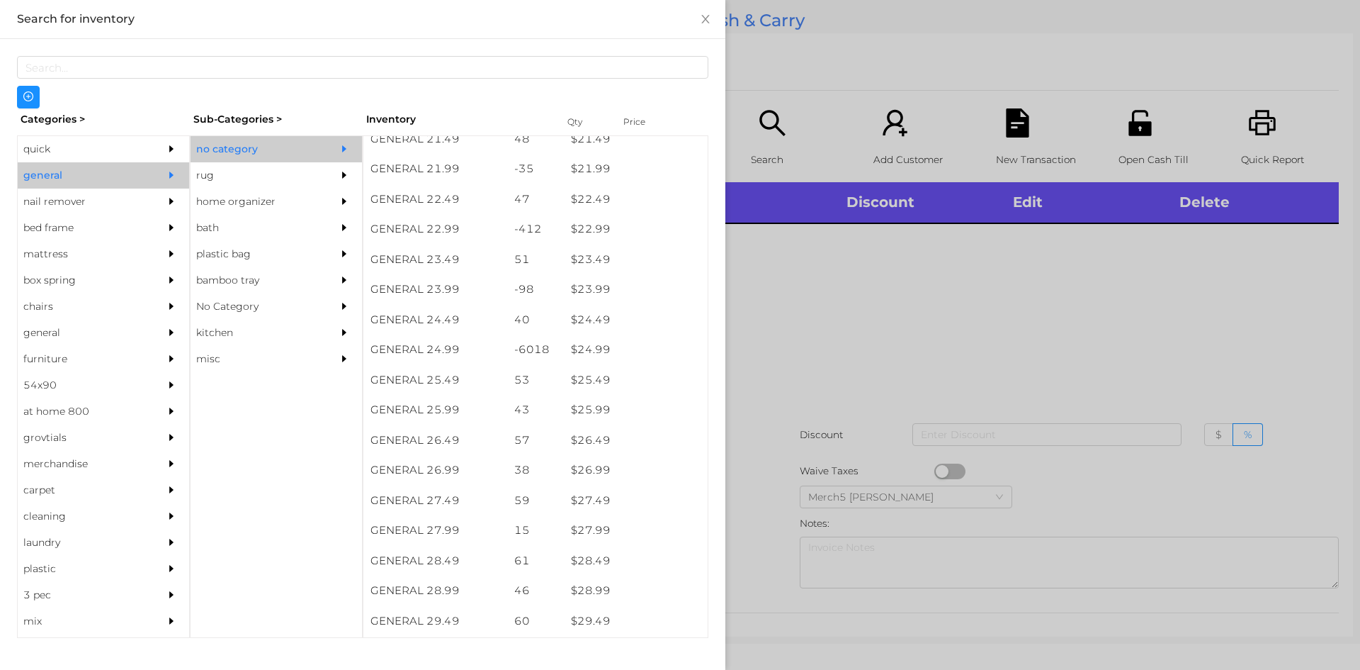
click at [899, 245] on div at bounding box center [680, 335] width 1360 height 670
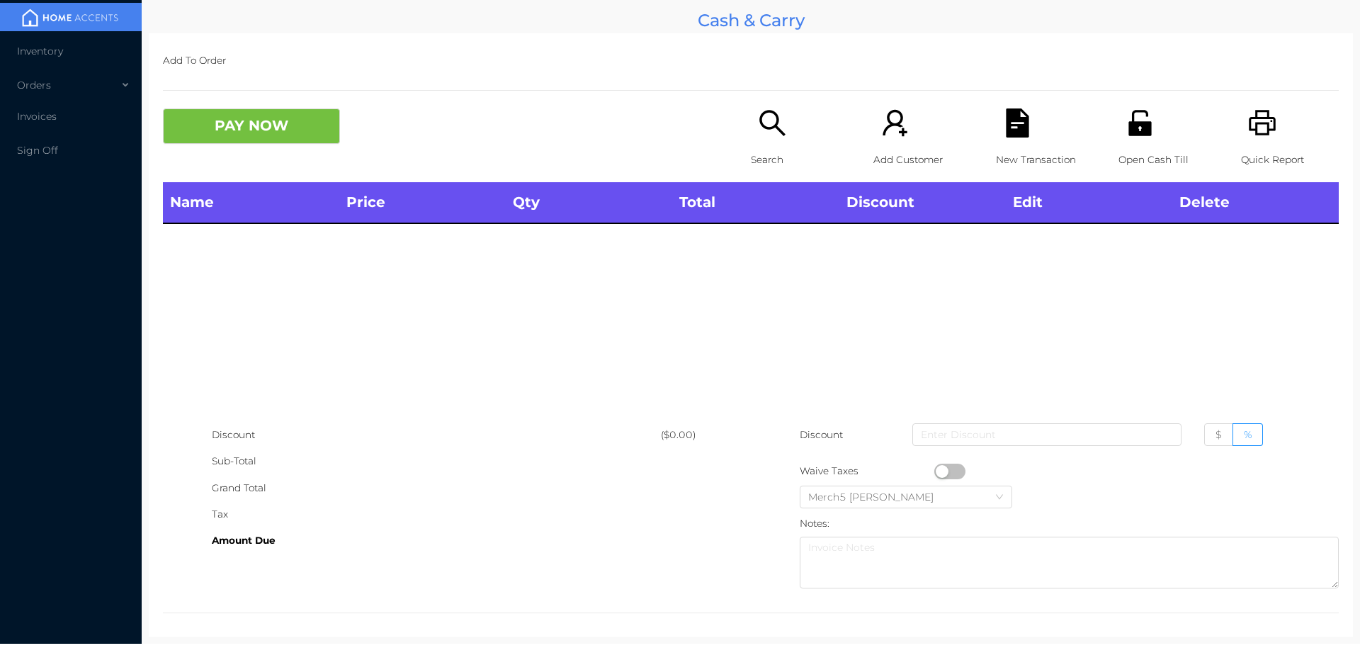
click at [774, 124] on icon "icon: search" at bounding box center [772, 122] width 29 height 29
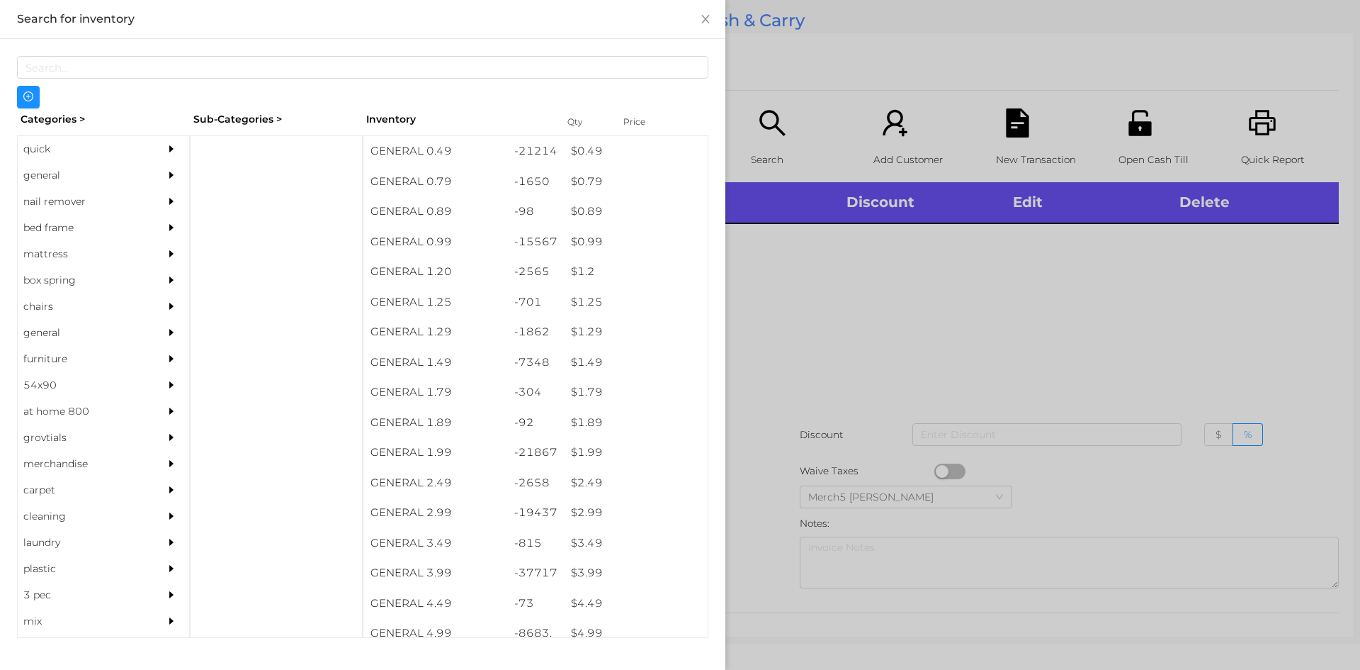
click at [135, 181] on div "general" at bounding box center [82, 175] width 129 height 26
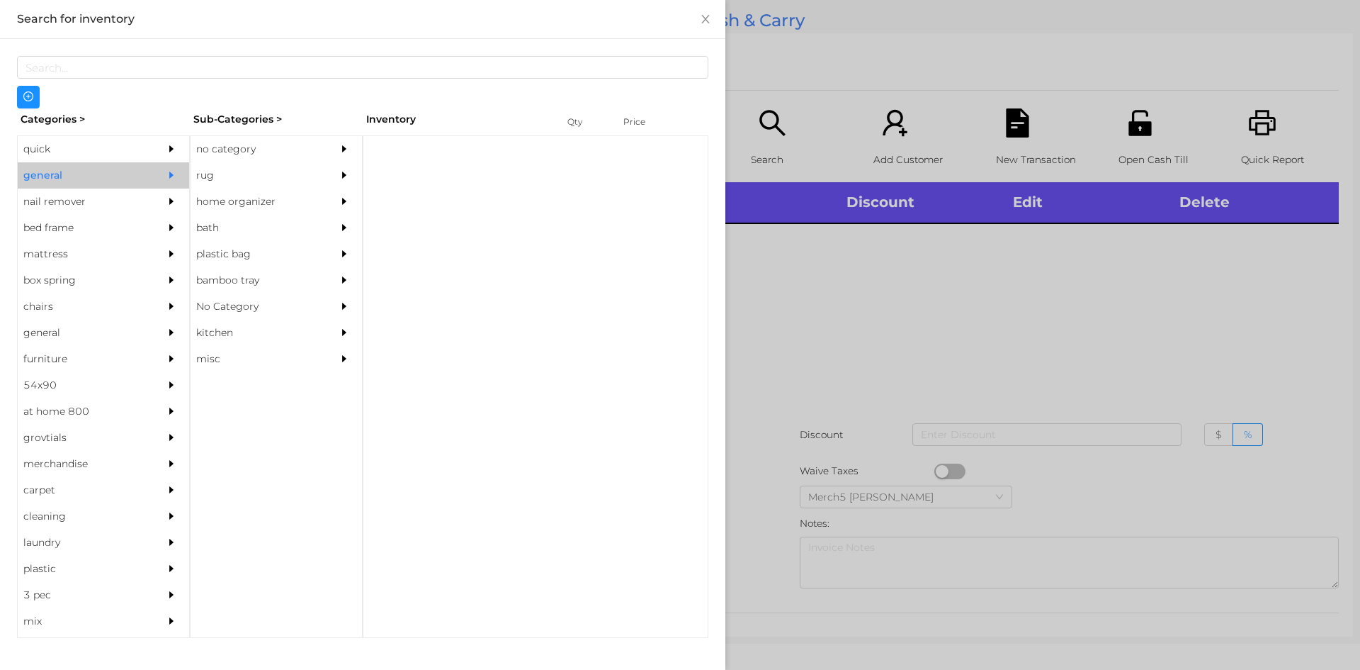
click at [269, 157] on div "no category" at bounding box center [255, 149] width 129 height 26
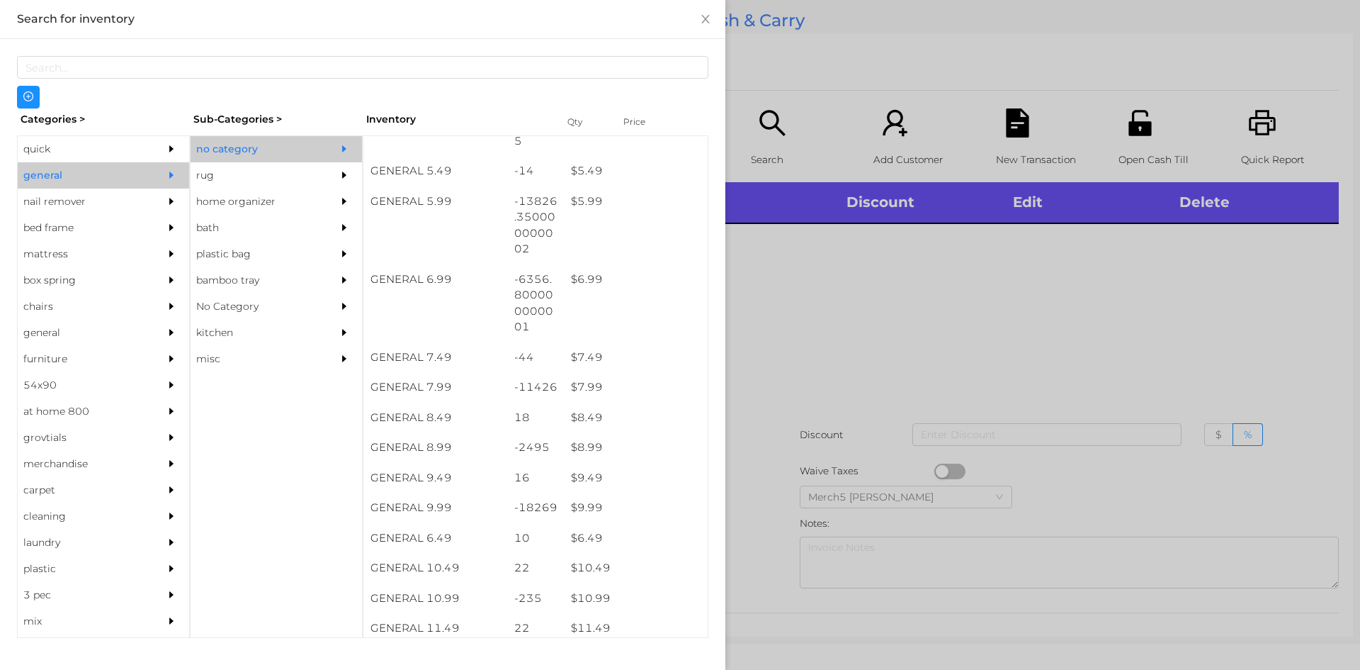
scroll to position [638, 0]
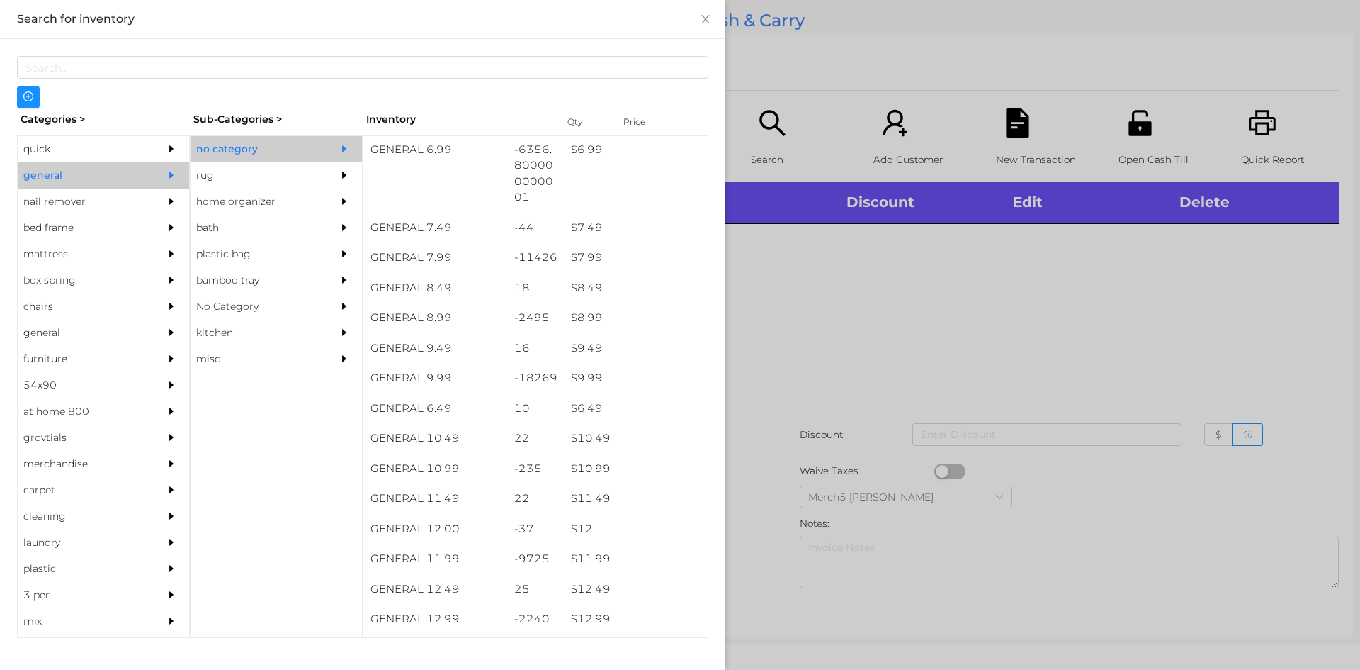
click at [860, 318] on div at bounding box center [680, 335] width 1360 height 670
